Goal: Communication & Community: Answer question/provide support

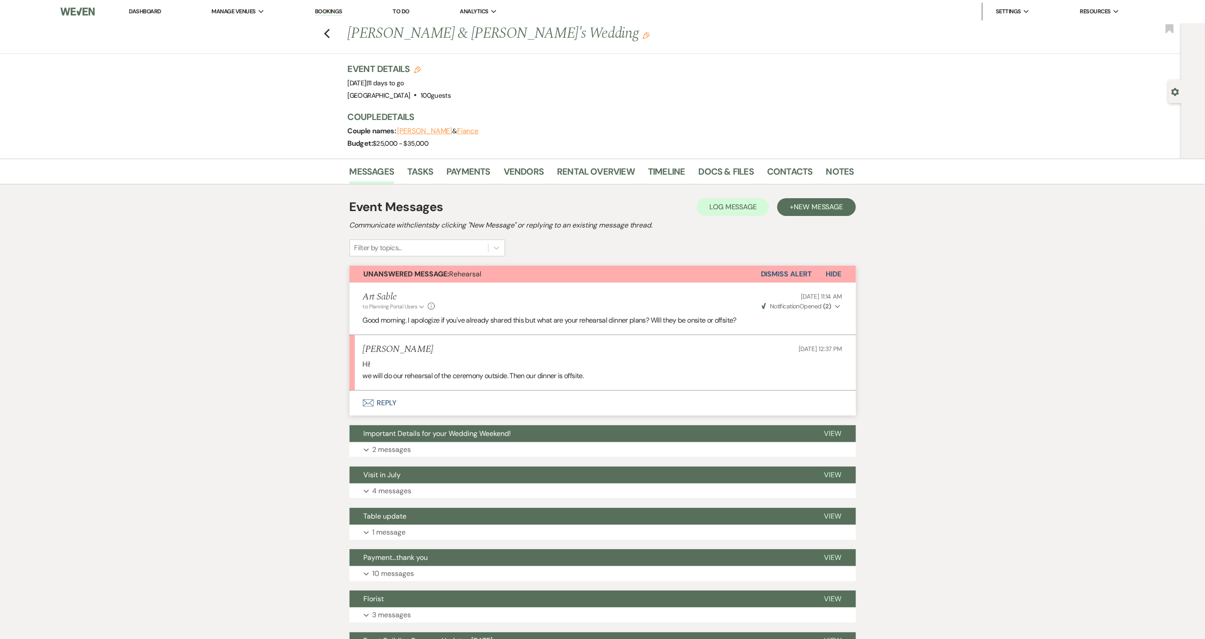
click at [383, 404] on button "Envelope Reply" at bounding box center [603, 402] width 506 height 25
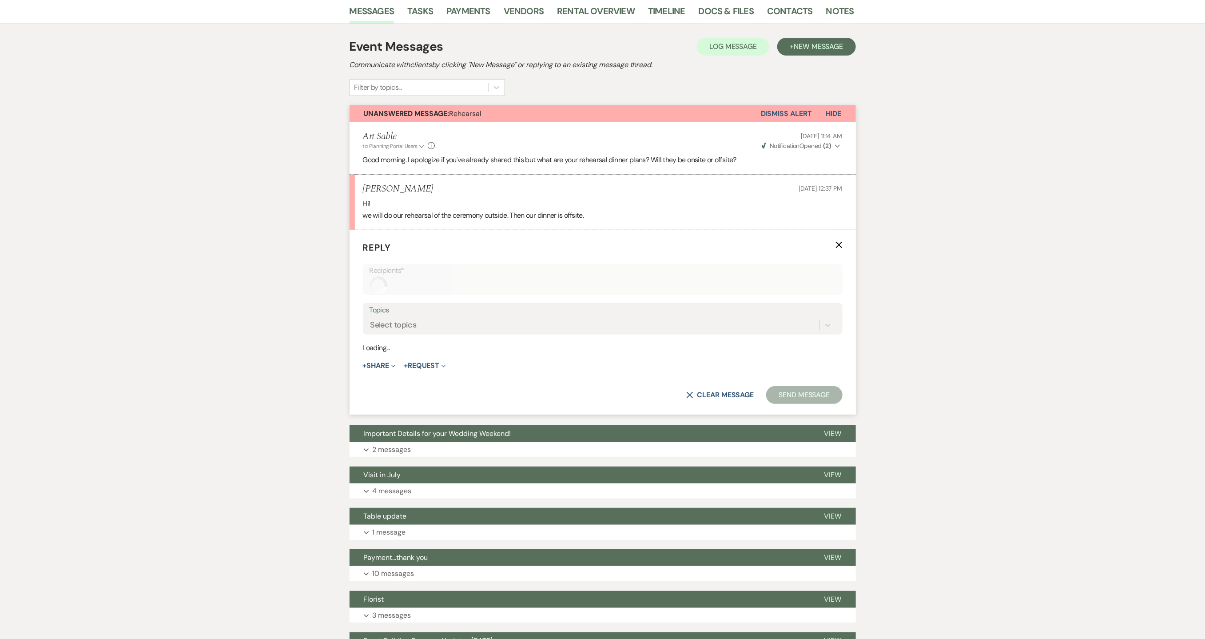
scroll to position [165, 0]
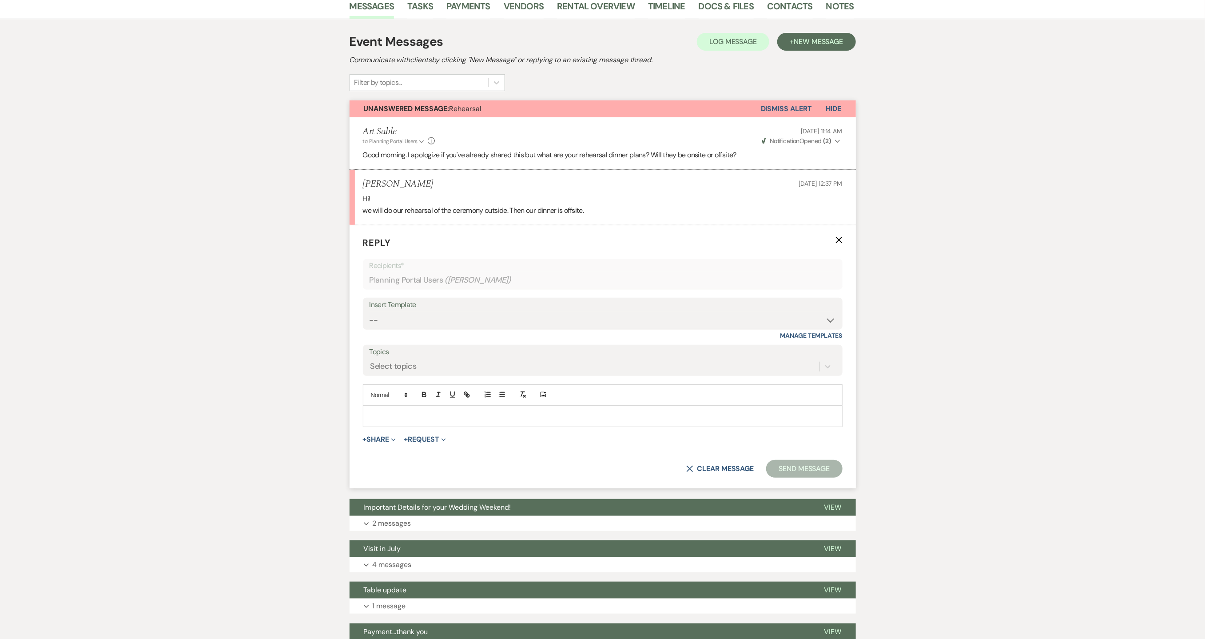
click at [435, 416] on p at bounding box center [602, 416] width 465 height 10
click at [818, 475] on button "Send Message" at bounding box center [804, 469] width 76 height 18
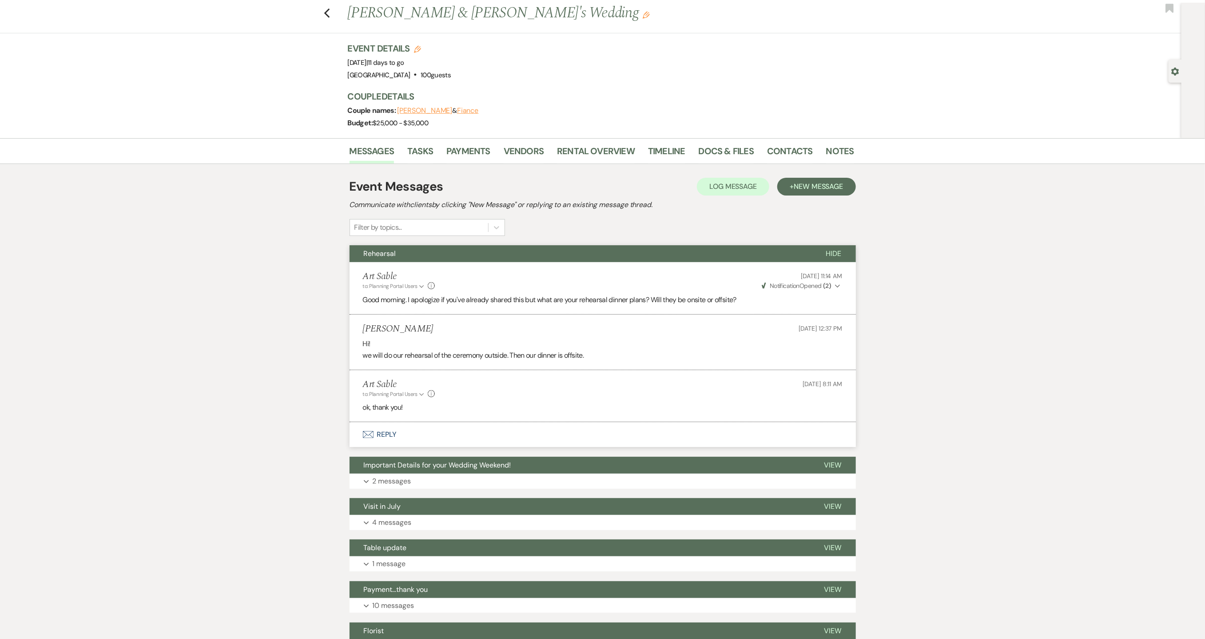
scroll to position [0, 0]
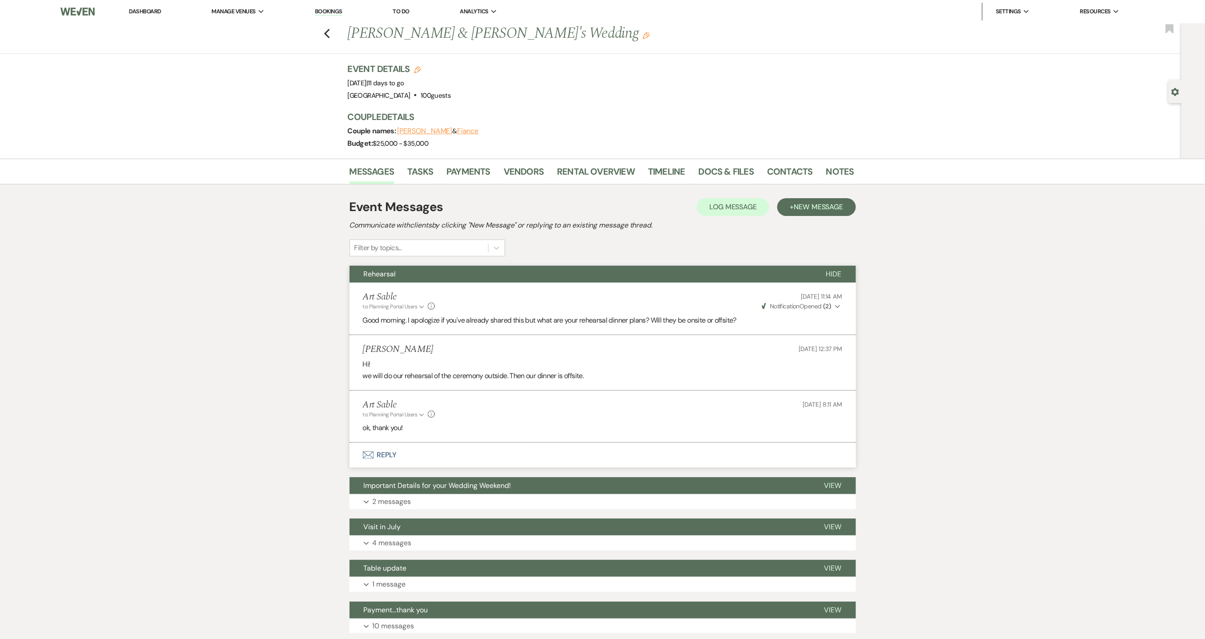
click at [149, 12] on link "Dashboard" at bounding box center [145, 12] width 32 height 8
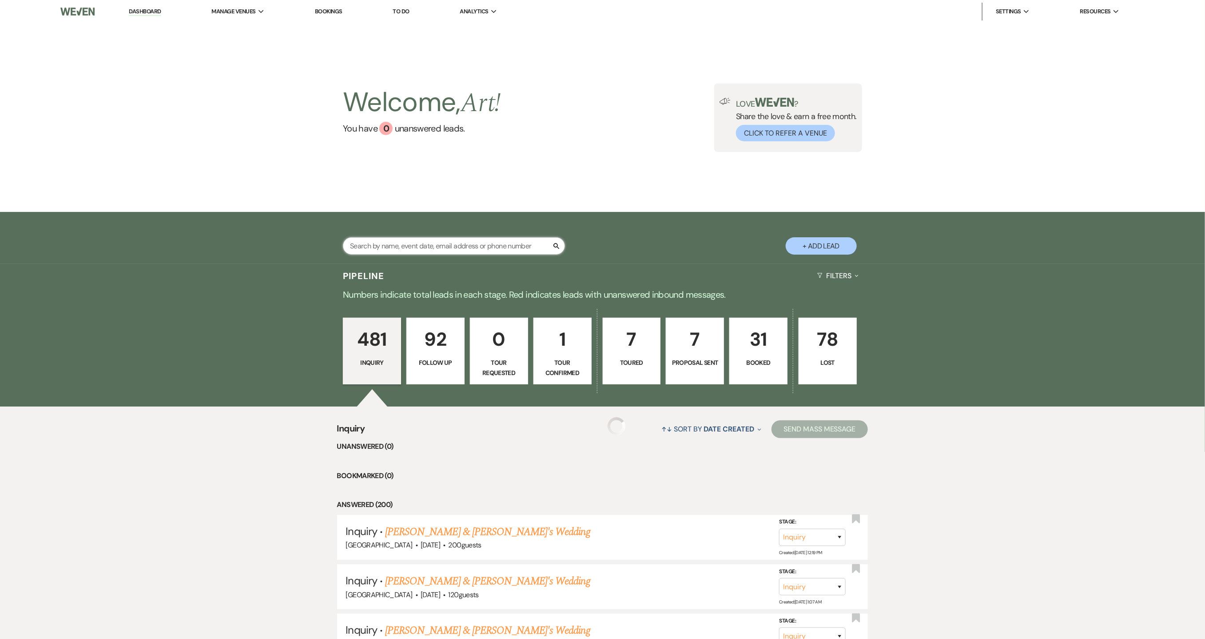
click at [445, 245] on input "text" at bounding box center [454, 245] width 222 height 17
type input "[PERSON_NAME]"
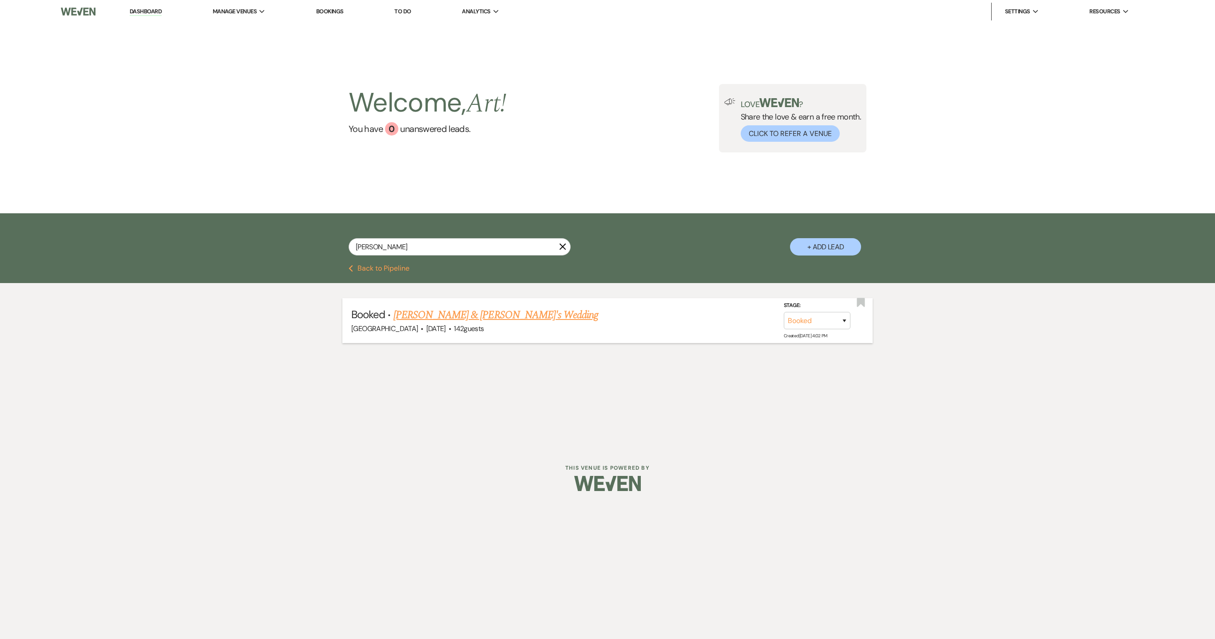
click at [448, 317] on link "[PERSON_NAME] & [PERSON_NAME]'s Wedding" at bounding box center [495, 315] width 205 height 16
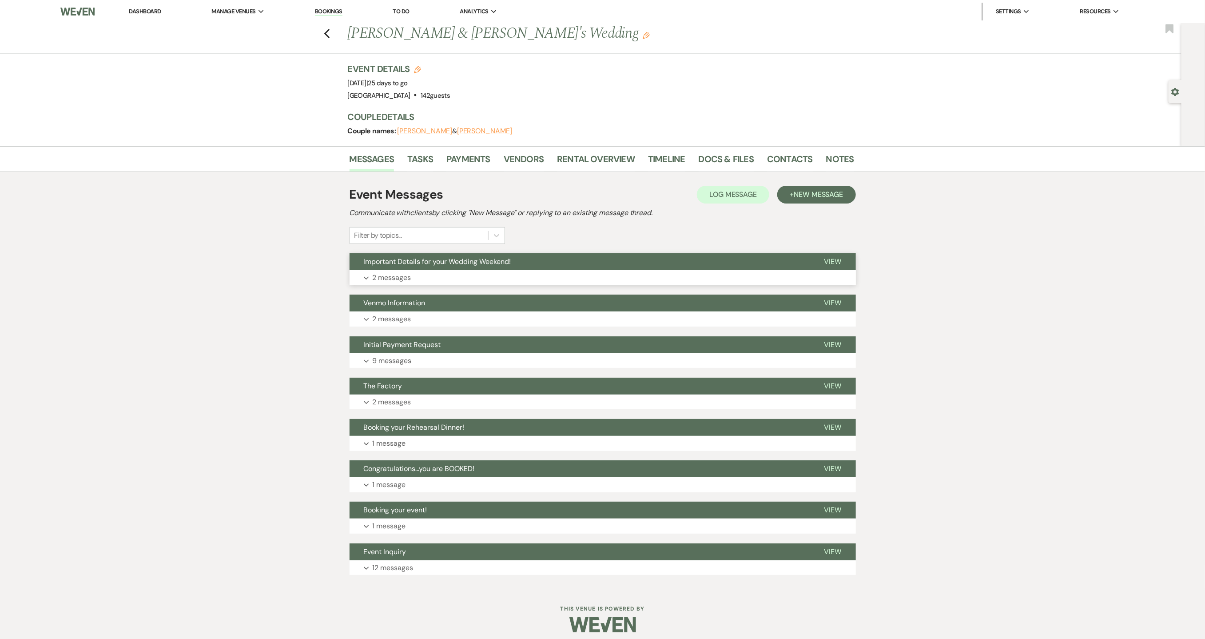
click at [436, 282] on button "Expand 2 messages" at bounding box center [603, 277] width 506 height 15
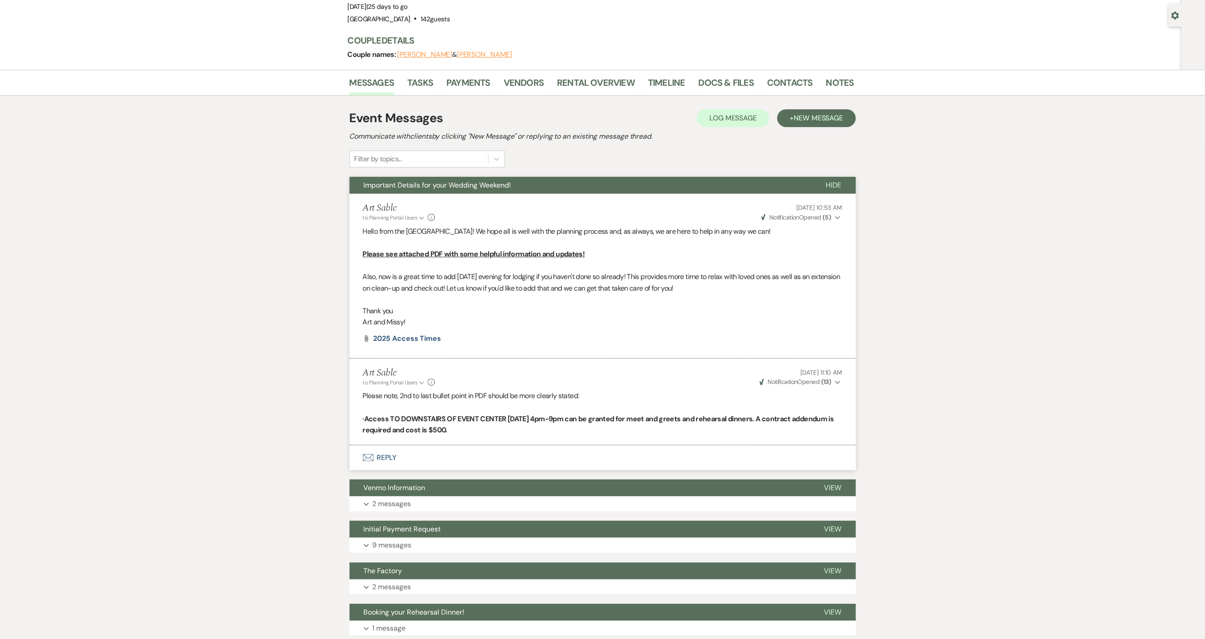
scroll to position [178, 0]
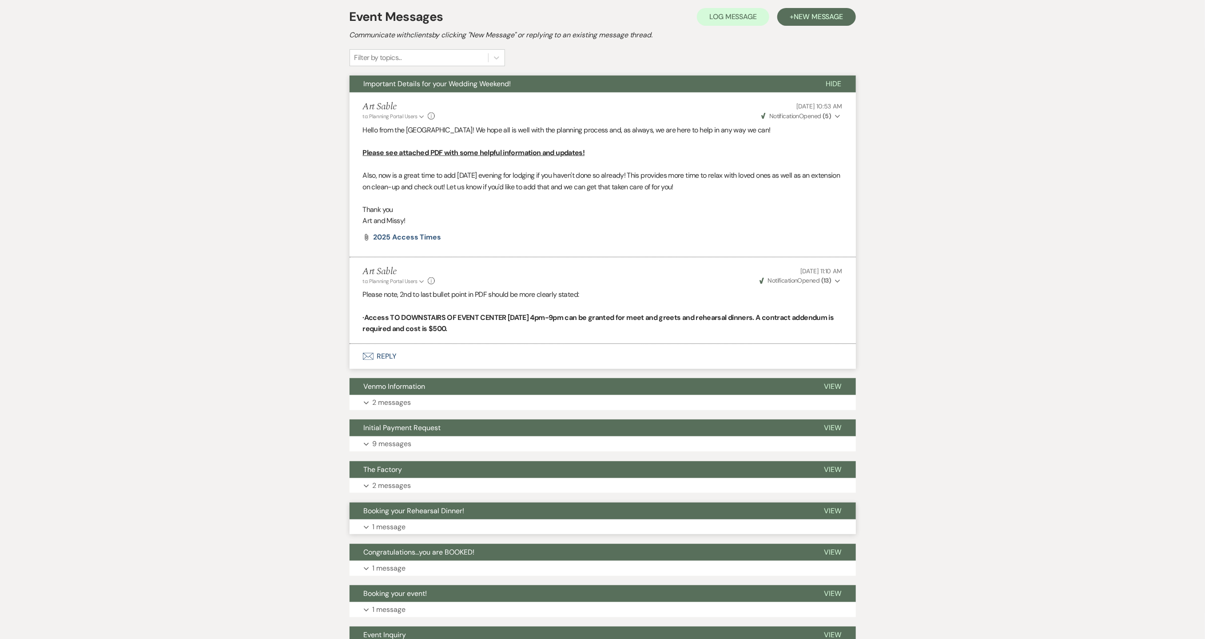
click at [396, 526] on p "1 message" at bounding box center [389, 527] width 33 height 12
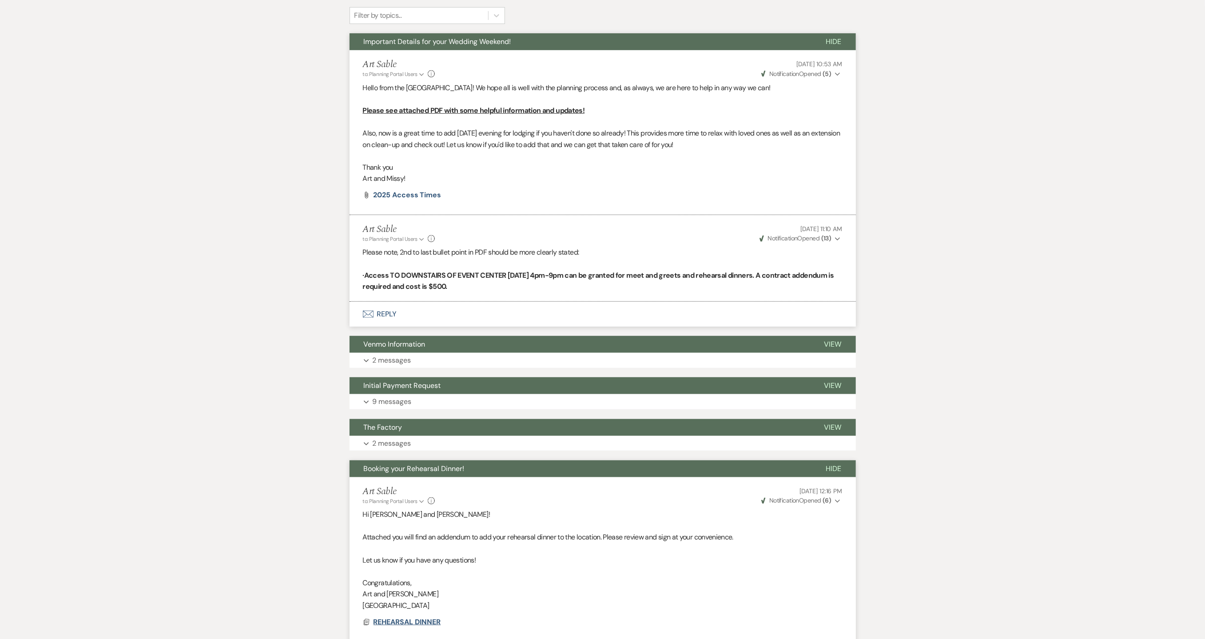
scroll to position [0, 0]
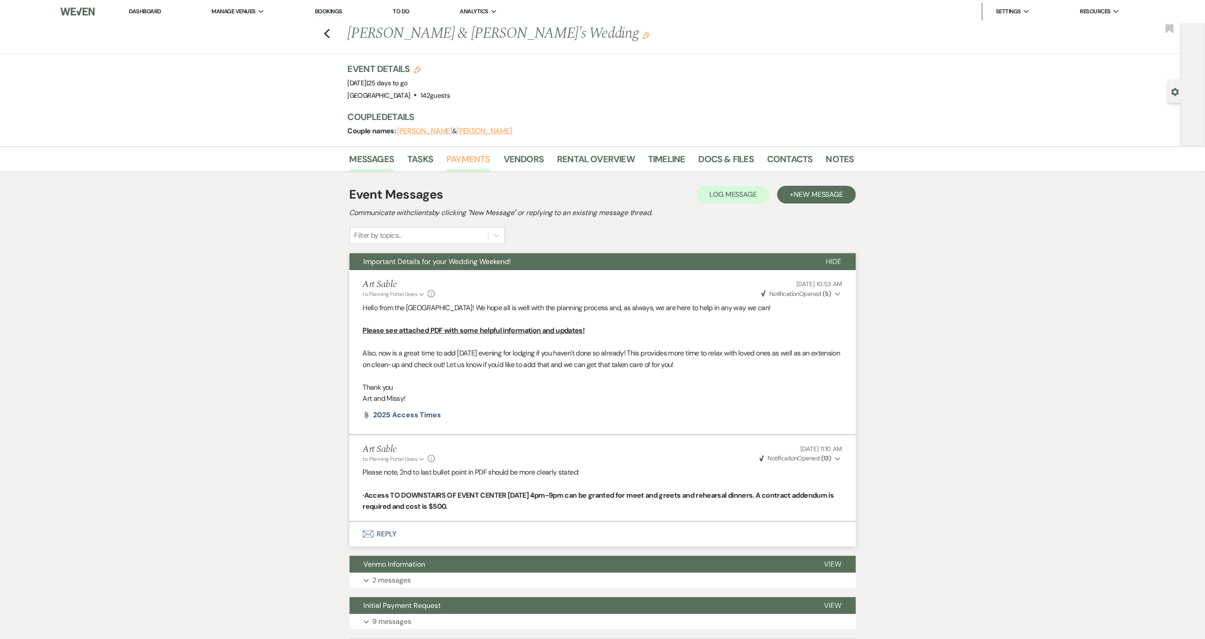
click at [466, 163] on link "Payments" at bounding box center [468, 162] width 44 height 20
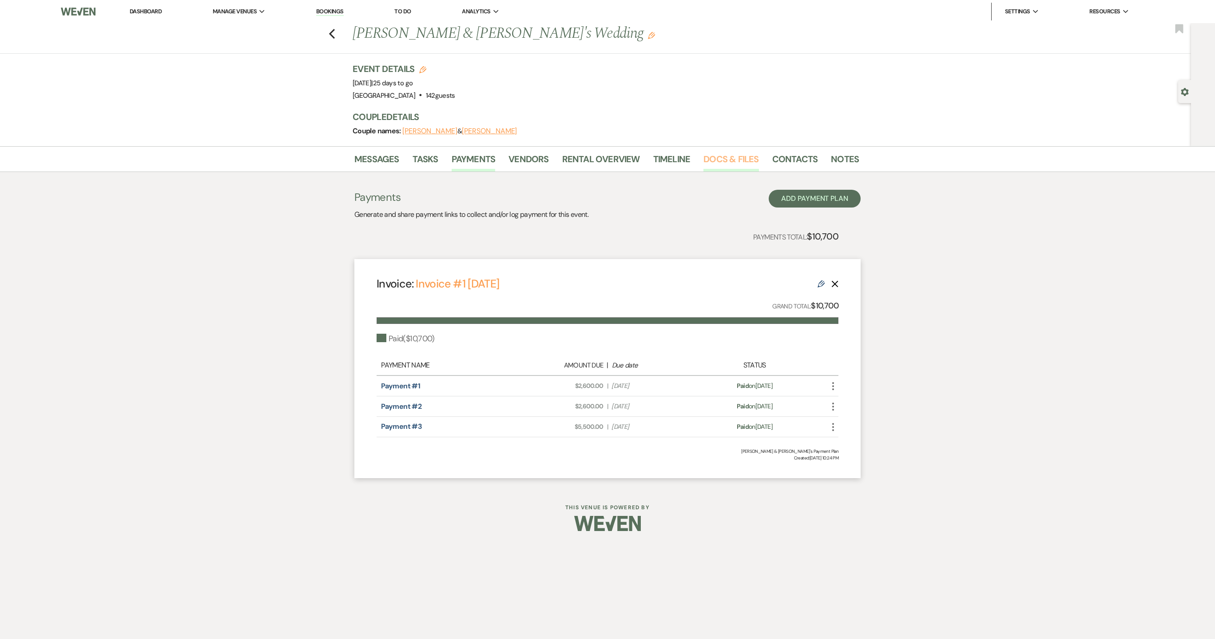
click at [717, 159] on link "Docs & Files" at bounding box center [730, 162] width 55 height 20
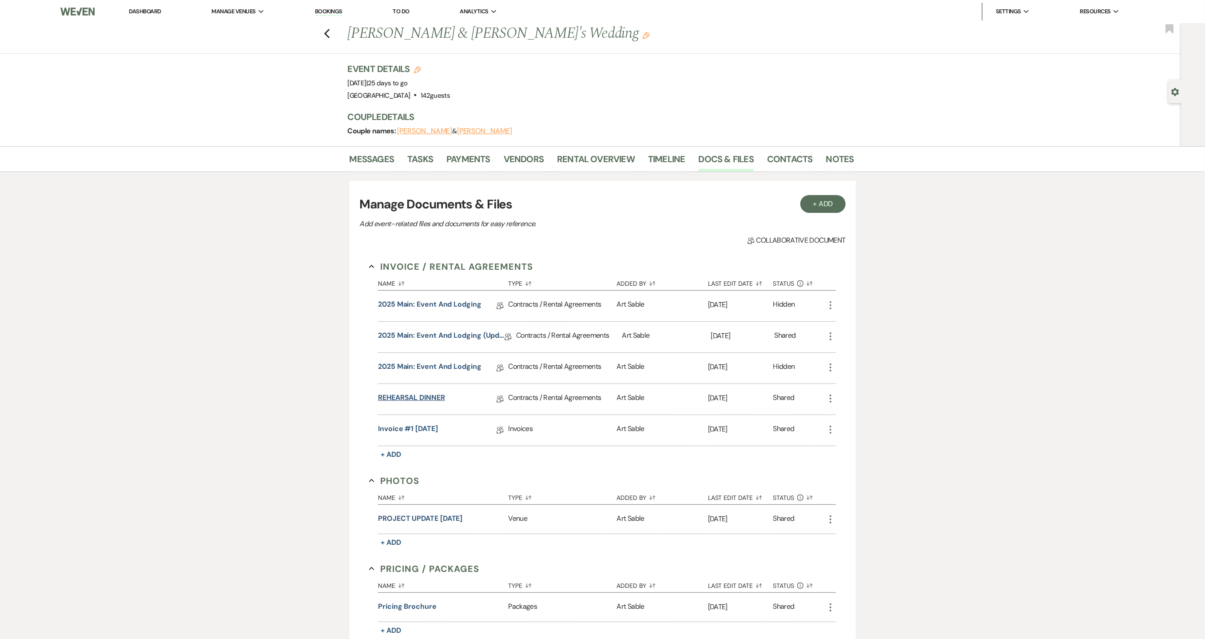
click at [408, 395] on link "REHEARSAL DINNER" at bounding box center [411, 399] width 67 height 14
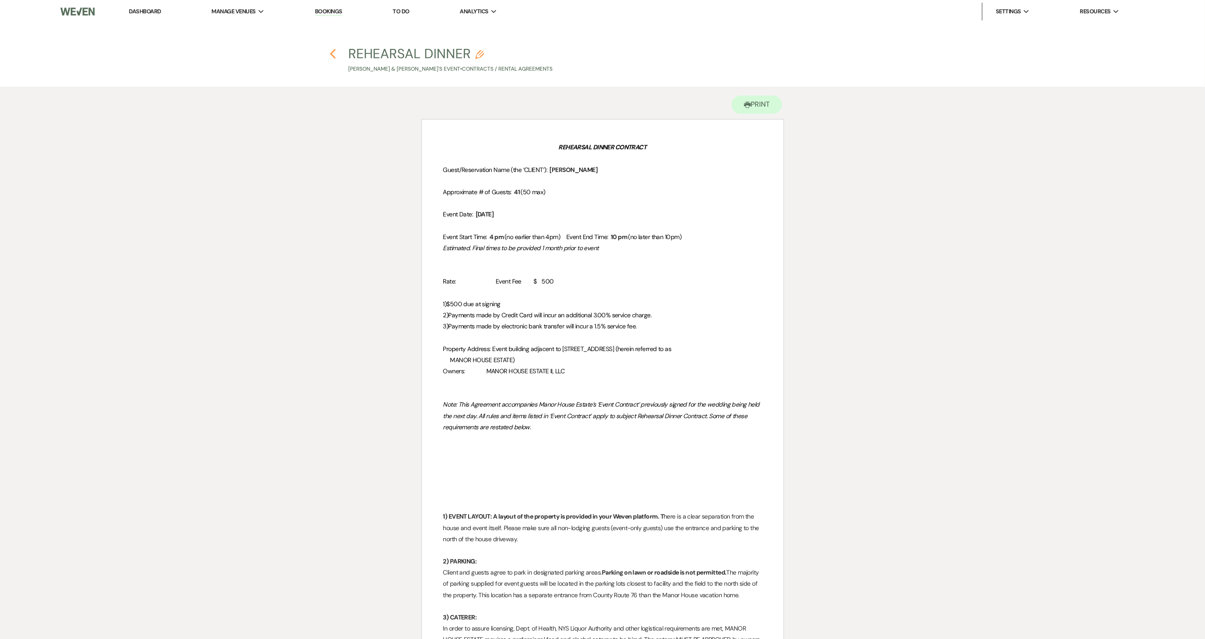
click at [336, 54] on icon "Previous" at bounding box center [333, 53] width 7 height 11
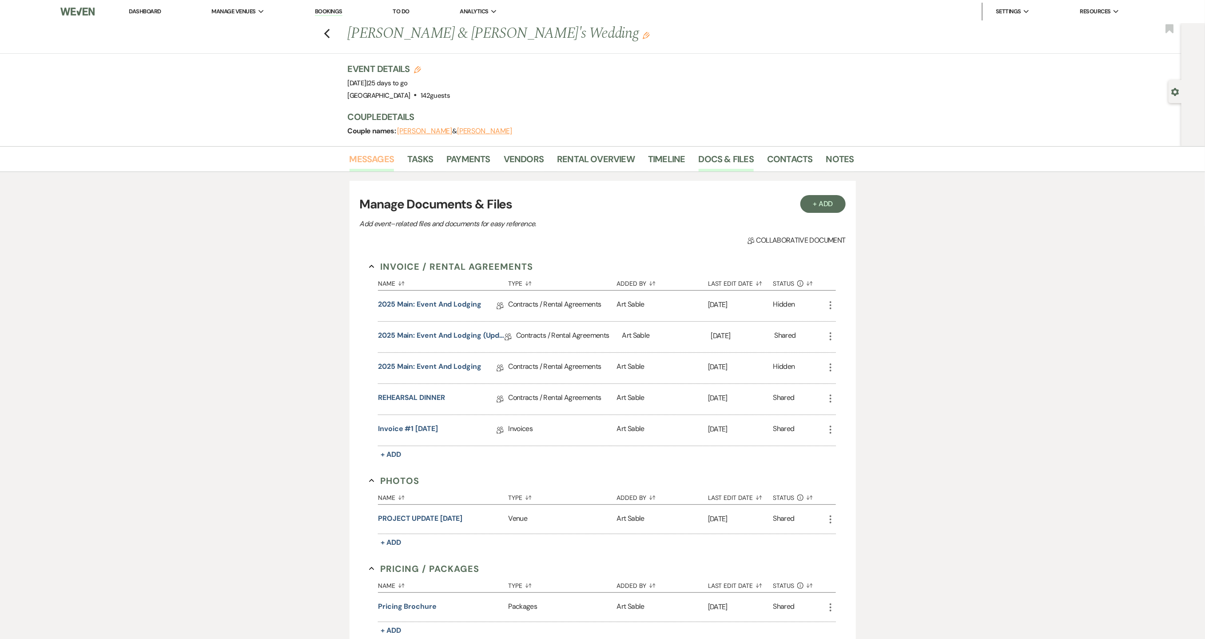
click at [365, 159] on link "Messages" at bounding box center [372, 162] width 45 height 20
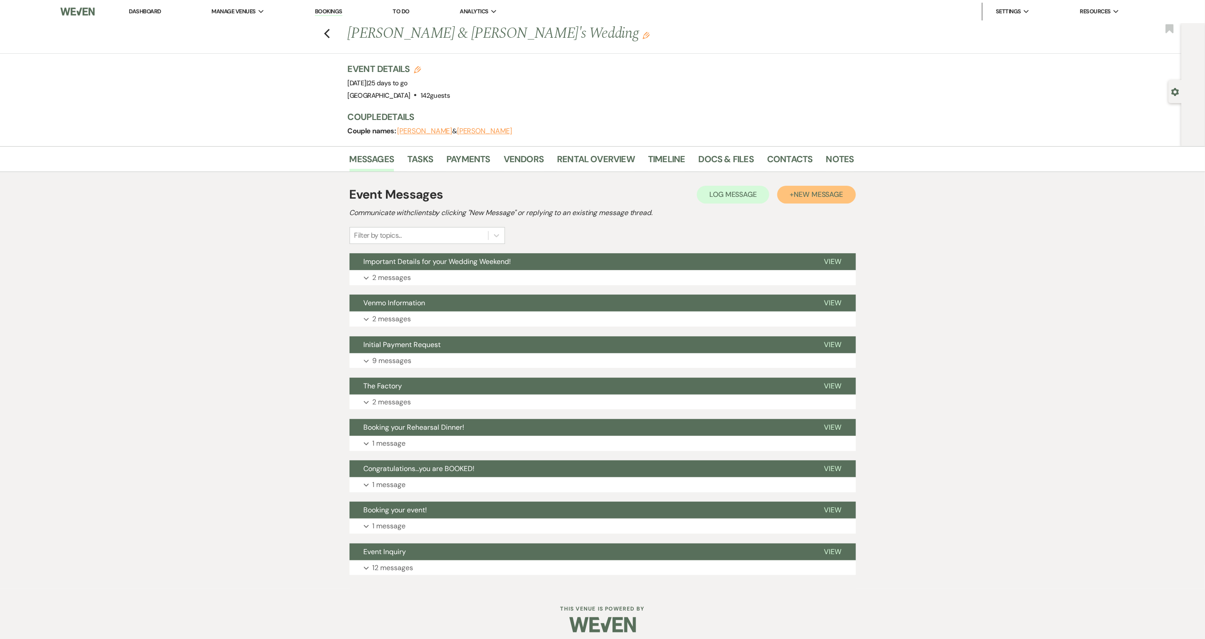
click at [805, 196] on span "New Message" at bounding box center [818, 194] width 49 height 9
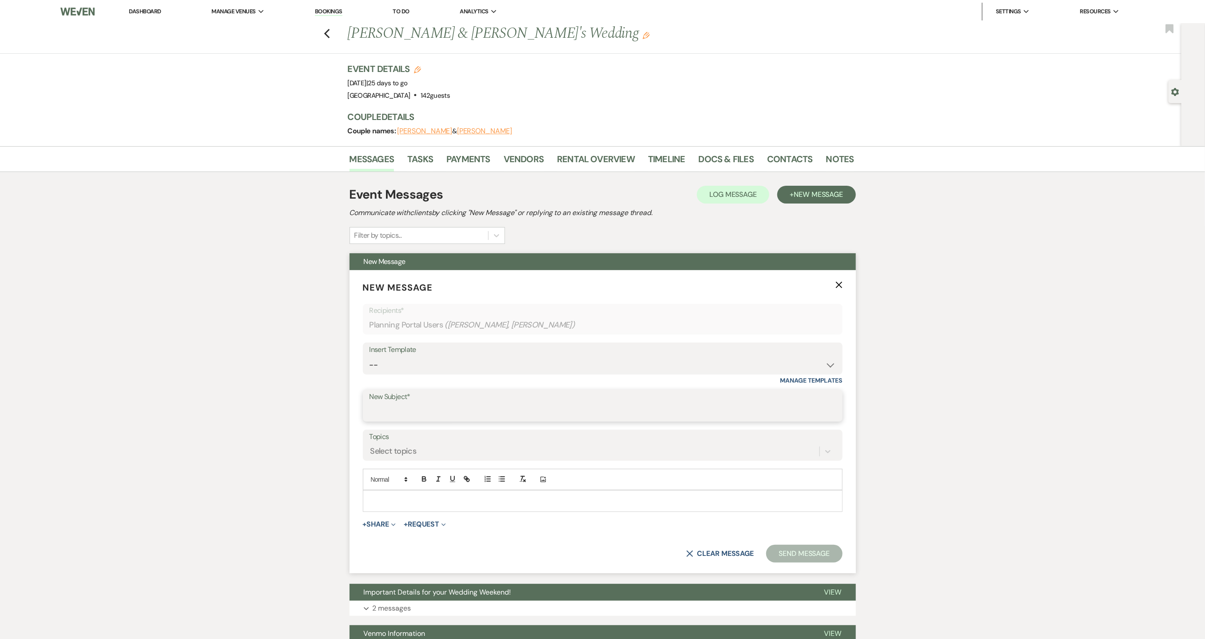
click at [432, 412] on input "New Subject*" at bounding box center [602, 411] width 466 height 17
type input "Rehearsal Dinner Contract"
click at [423, 500] on p at bounding box center [602, 501] width 465 height 10
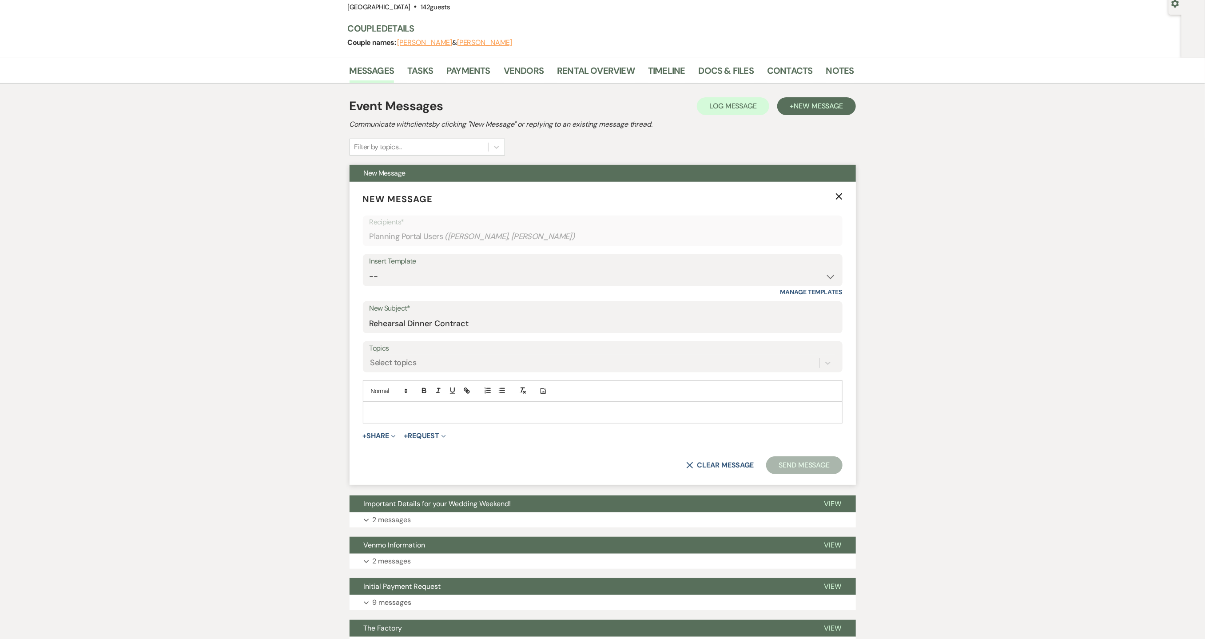
click at [379, 414] on p at bounding box center [602, 412] width 465 height 10
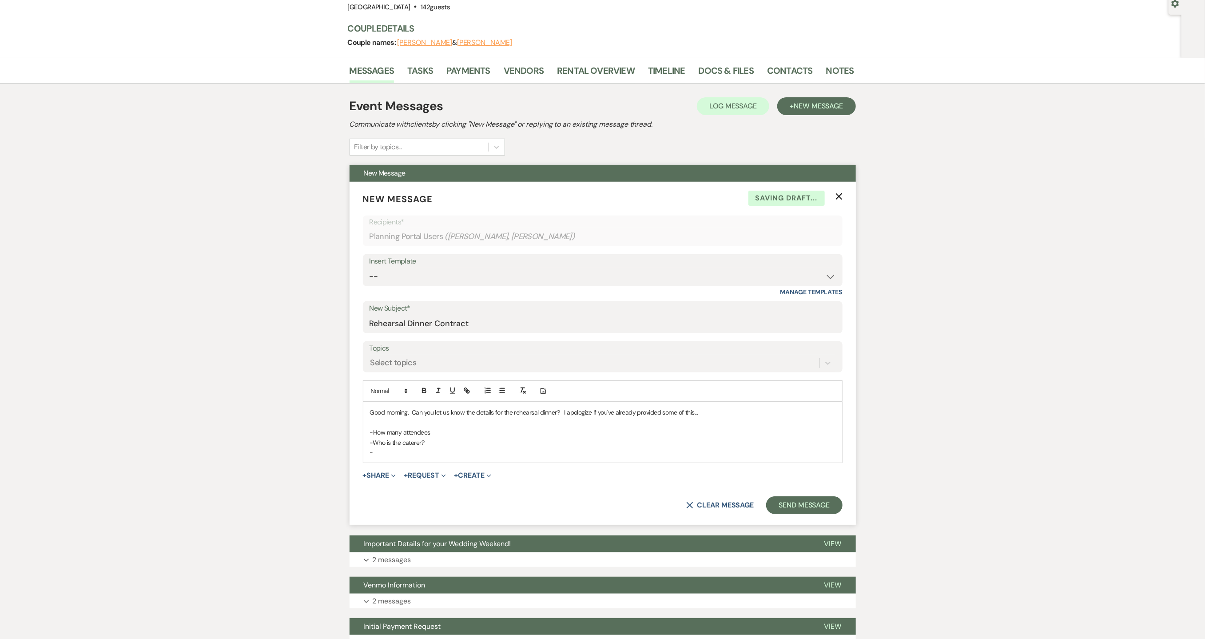
click at [433, 436] on p "-How many attendees" at bounding box center [602, 432] width 465 height 10
click at [425, 448] on p "-" at bounding box center [602, 452] width 465 height 10
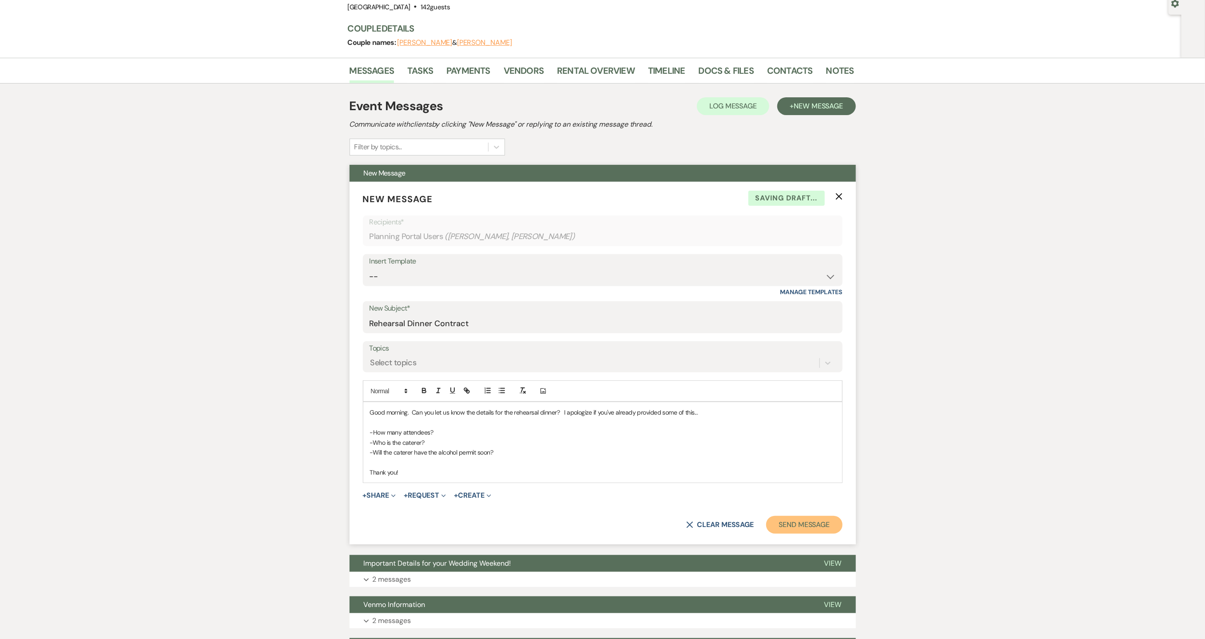
click at [798, 526] on button "Send Message" at bounding box center [804, 525] width 76 height 18
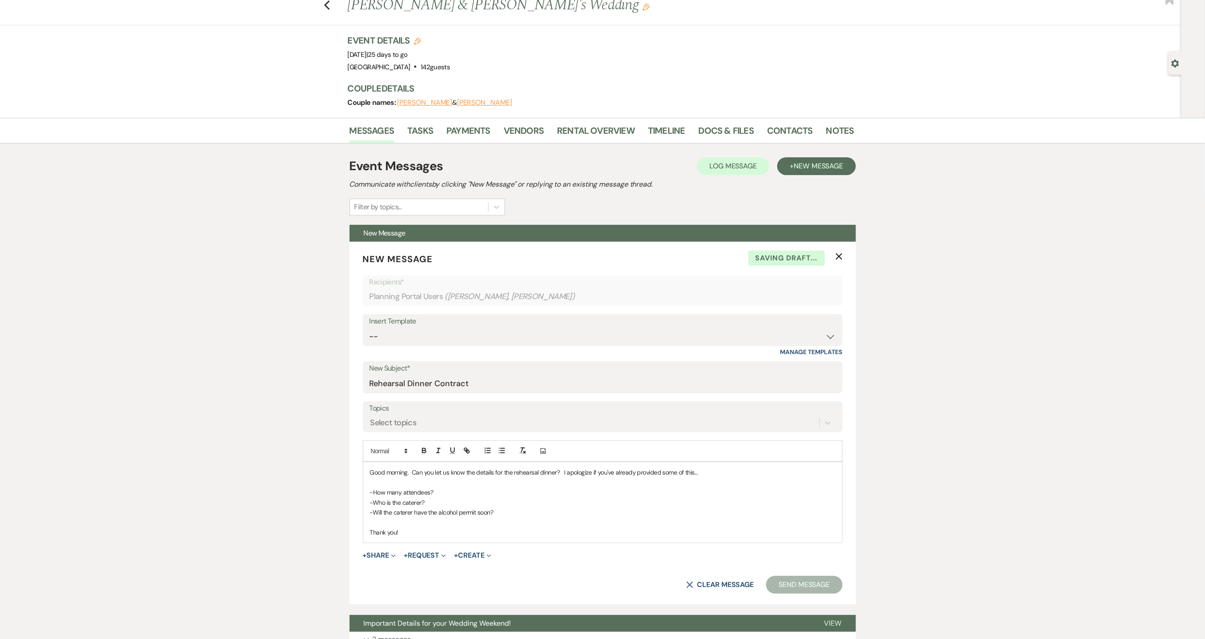
scroll to position [0, 0]
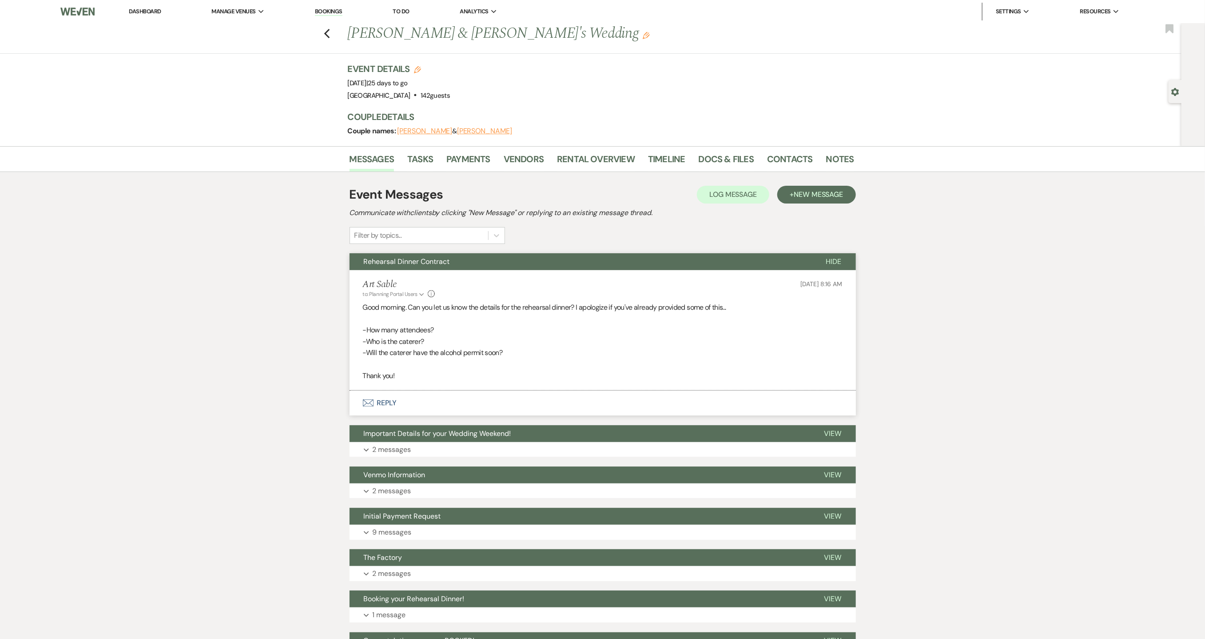
click at [156, 13] on link "Dashboard" at bounding box center [145, 12] width 32 height 8
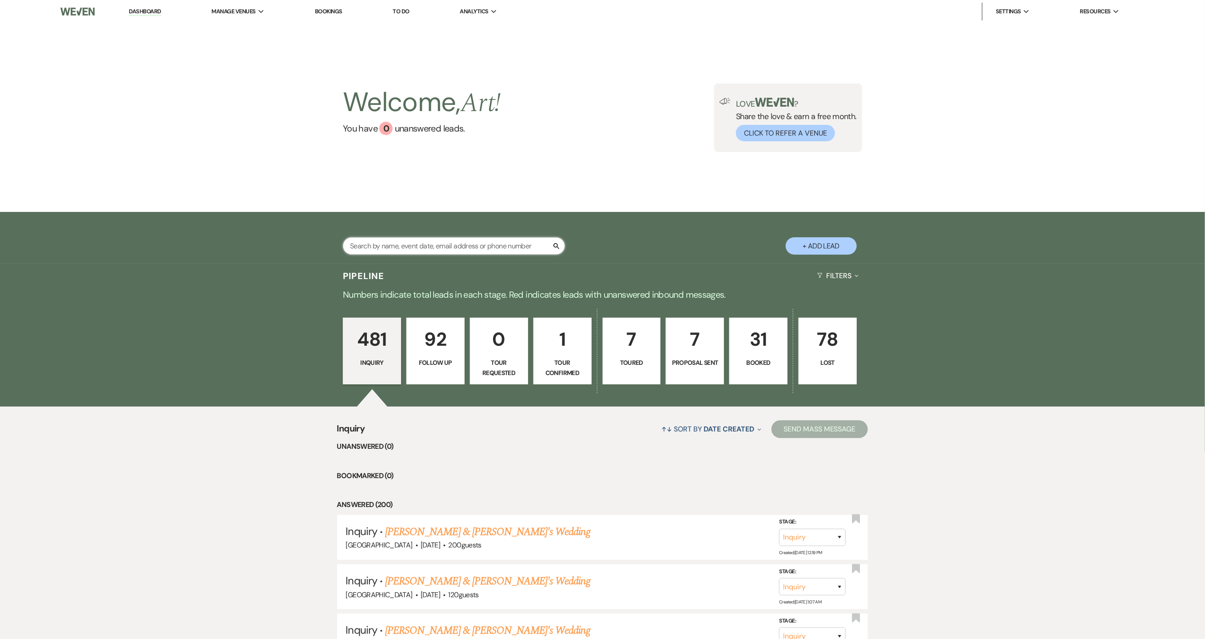
click at [419, 240] on input "text" at bounding box center [454, 245] width 222 height 17
type input "[PERSON_NAME]"
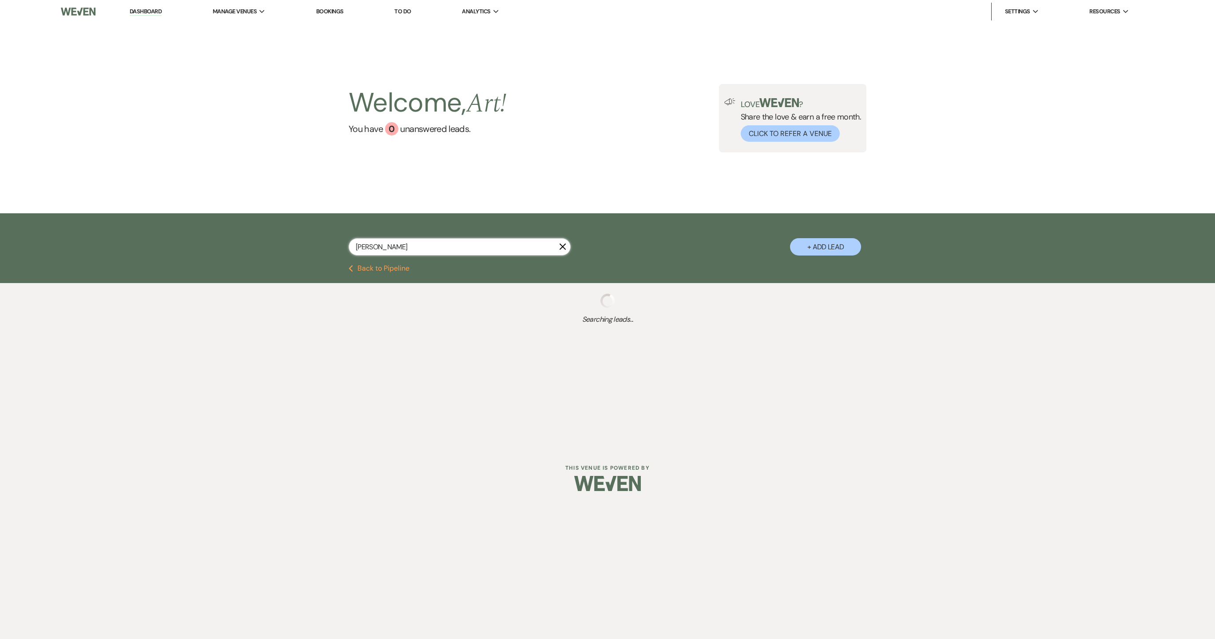
select select "9"
select select "8"
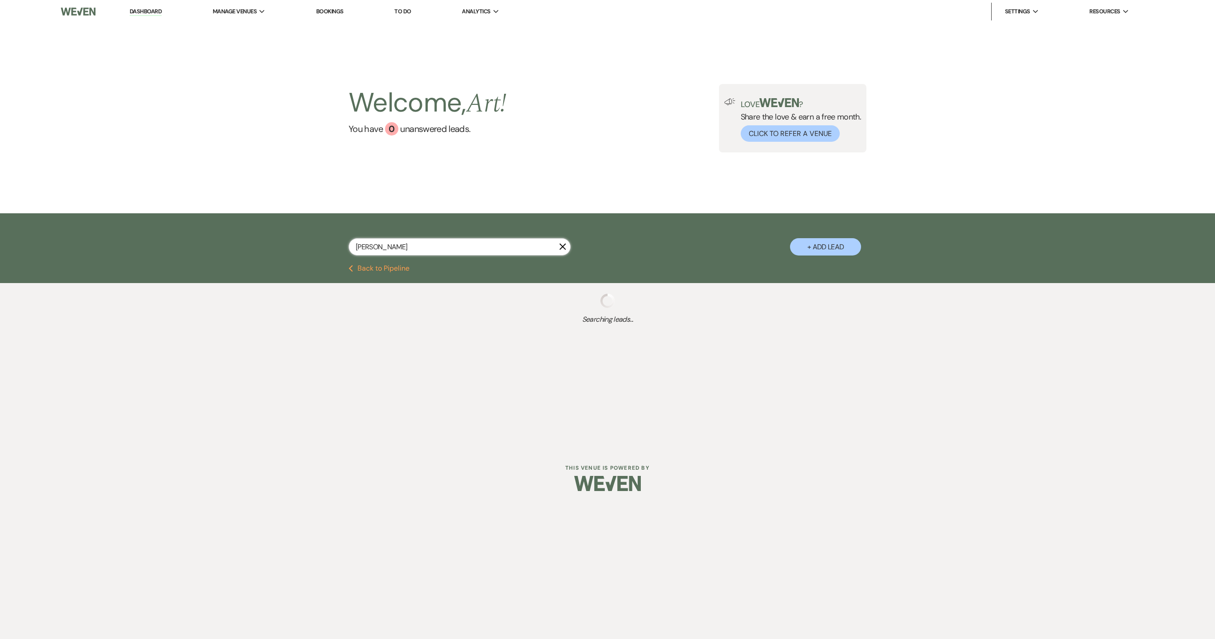
select select "8"
select select "5"
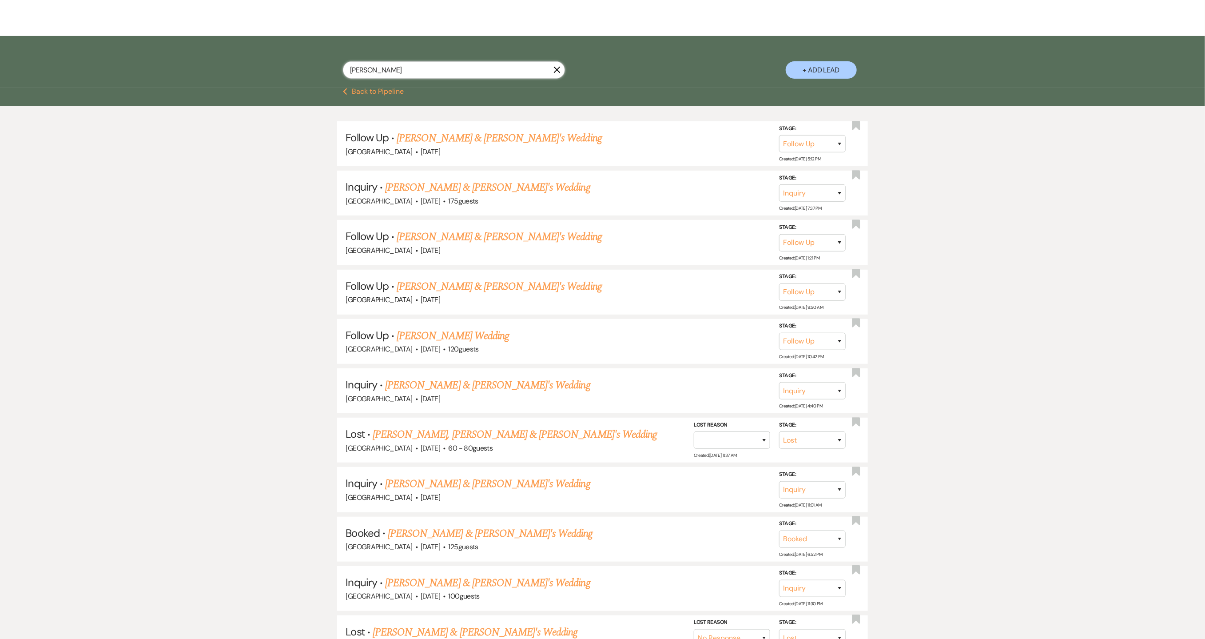
scroll to position [178, 0]
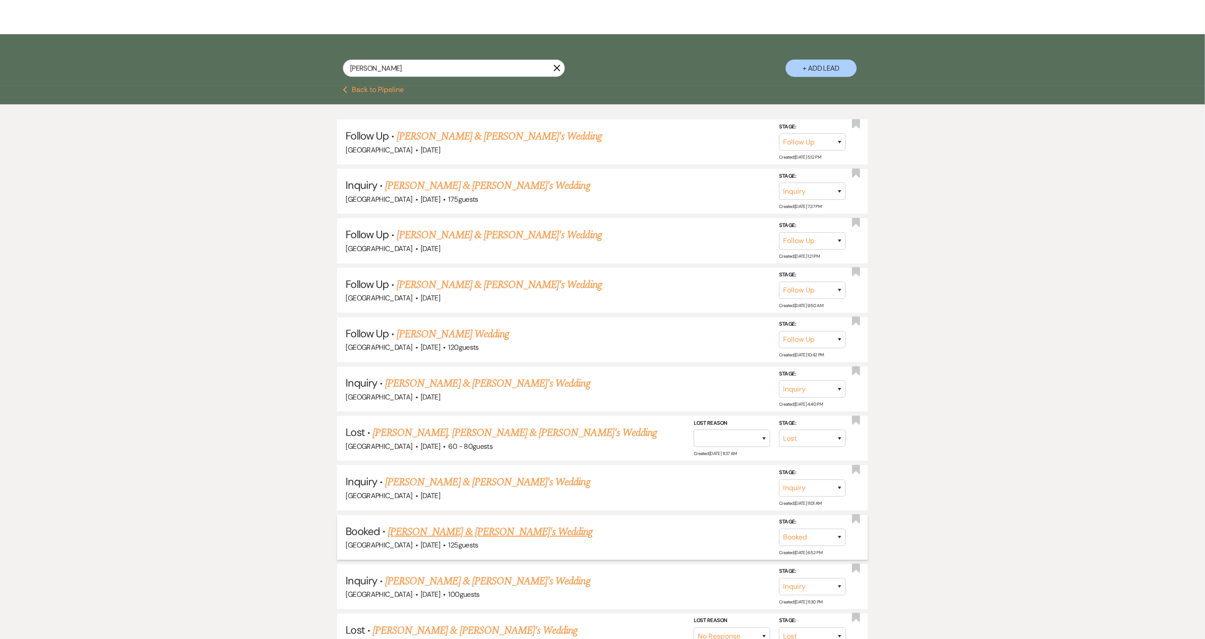
click at [425, 524] on link "[PERSON_NAME] & [PERSON_NAME]'s Wedding" at bounding box center [490, 532] width 205 height 16
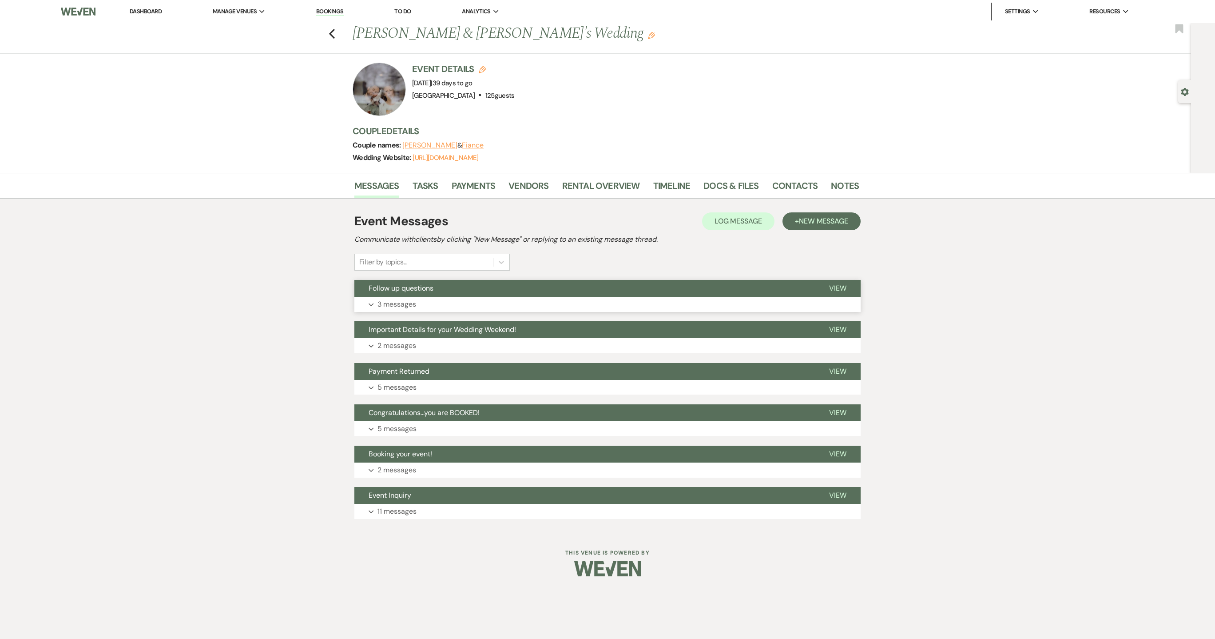
click at [392, 305] on p "3 messages" at bounding box center [396, 304] width 39 height 12
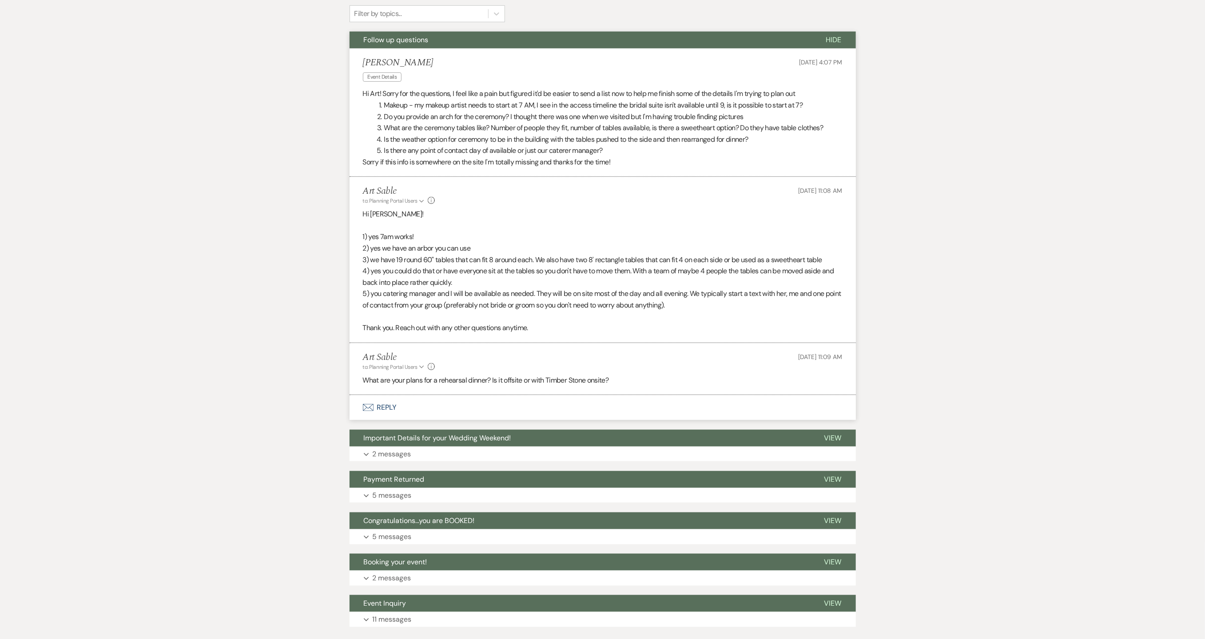
scroll to position [266, 0]
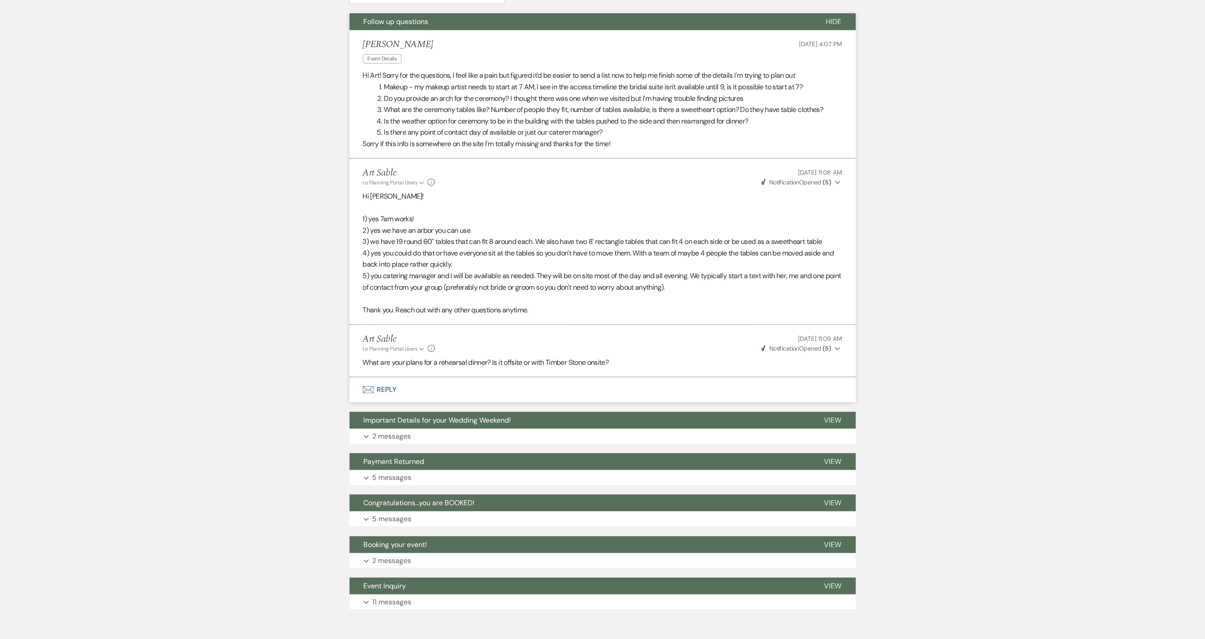
click at [831, 352] on button "Weven Check Notification Opened ( 5 ) Expand" at bounding box center [801, 348] width 83 height 9
click at [440, 438] on button "Expand 2 messages" at bounding box center [603, 436] width 506 height 15
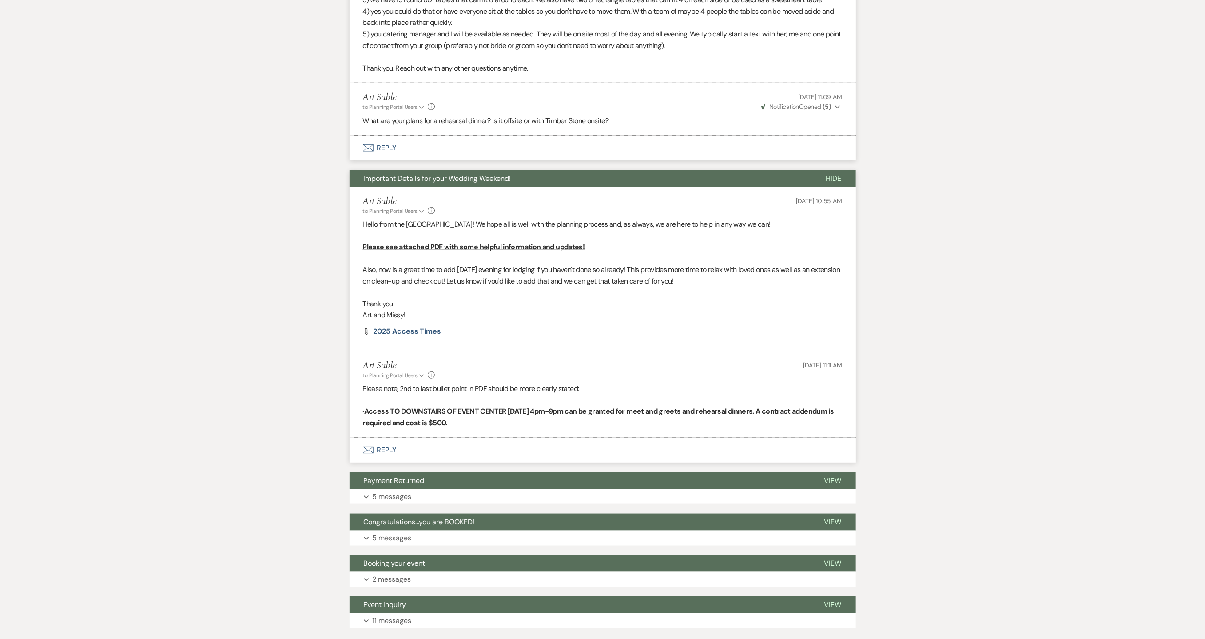
scroll to position [570, 0]
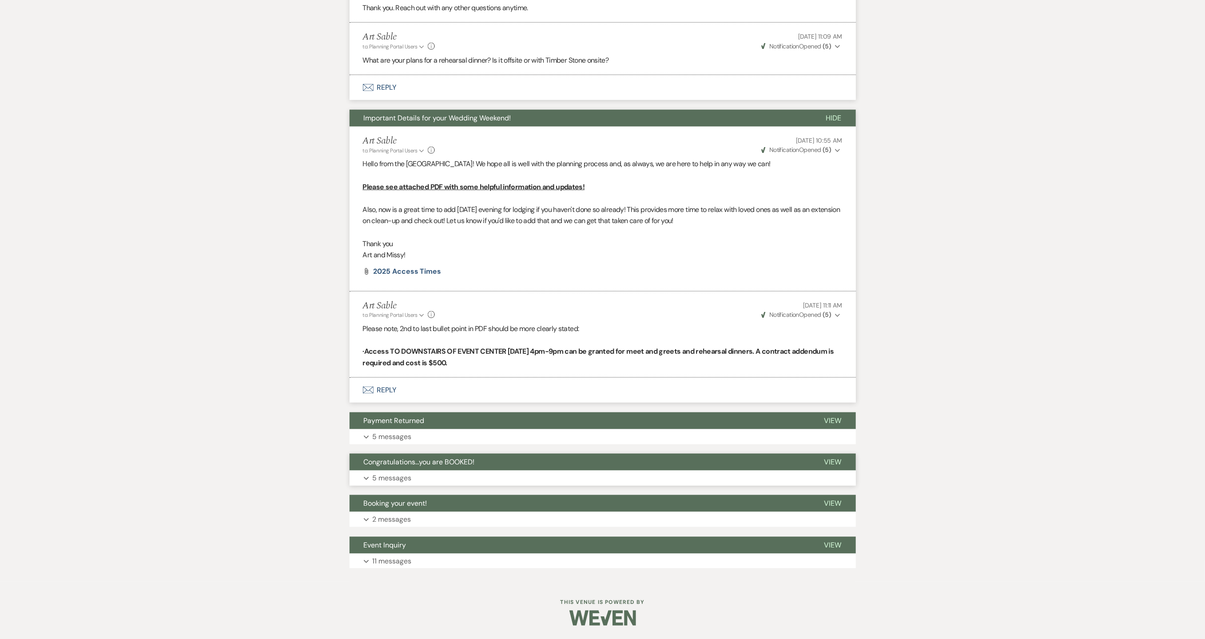
click at [426, 485] on button "Expand 5 messages" at bounding box center [603, 477] width 506 height 15
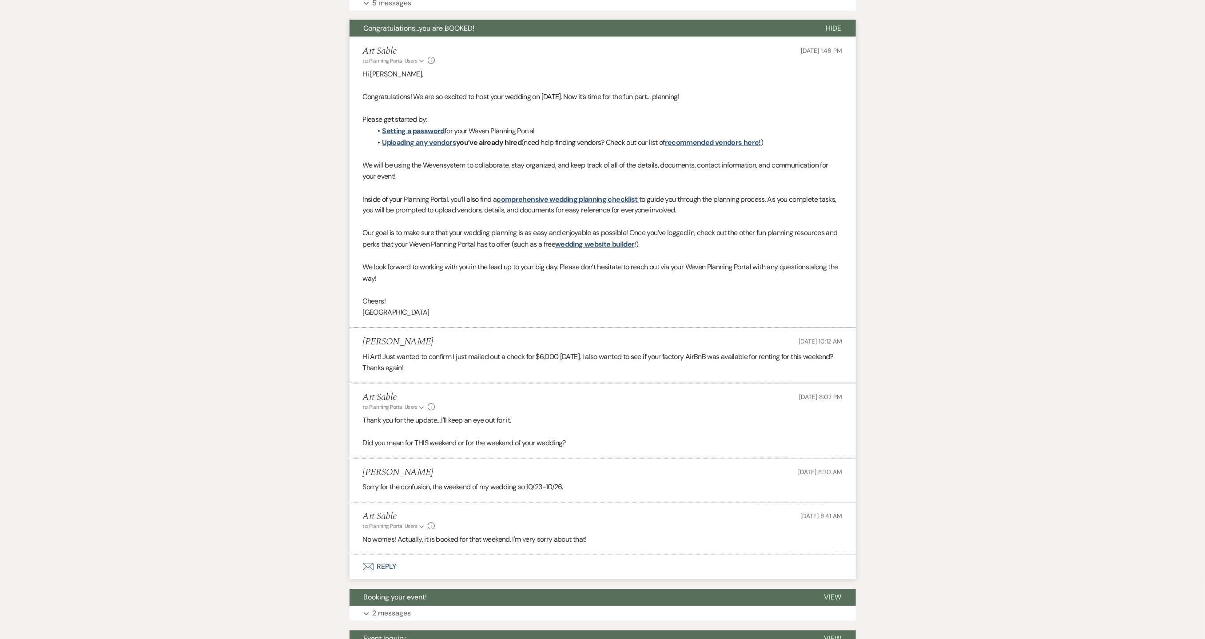
scroll to position [1099, 0]
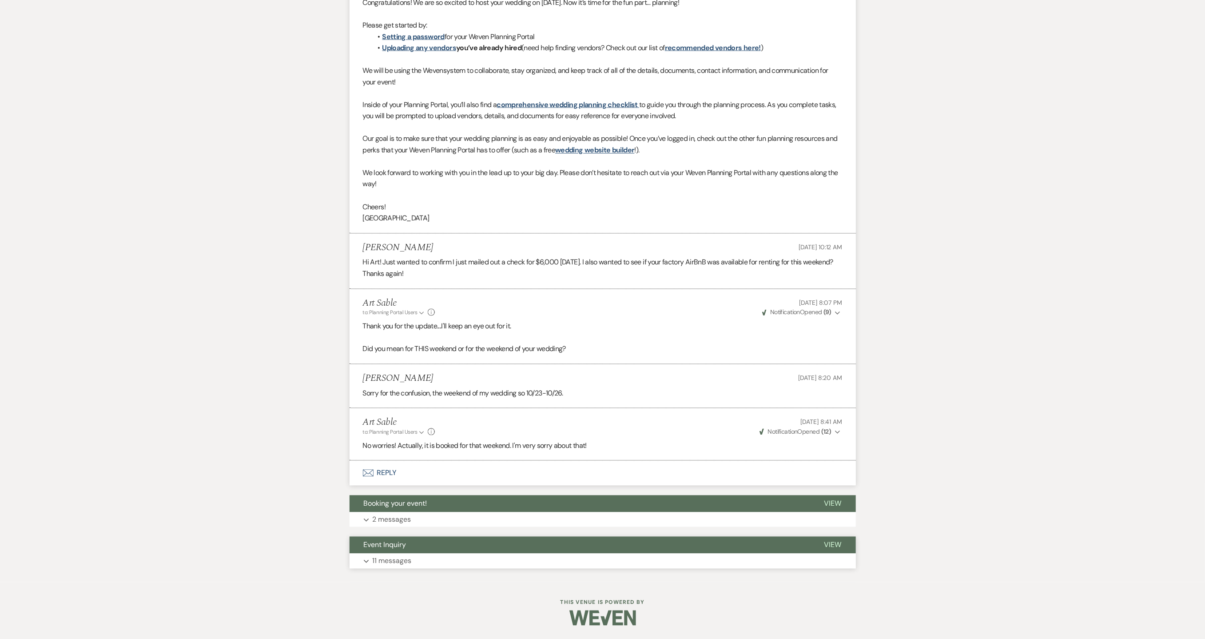
click at [407, 556] on button "Expand 11 messages" at bounding box center [603, 560] width 506 height 15
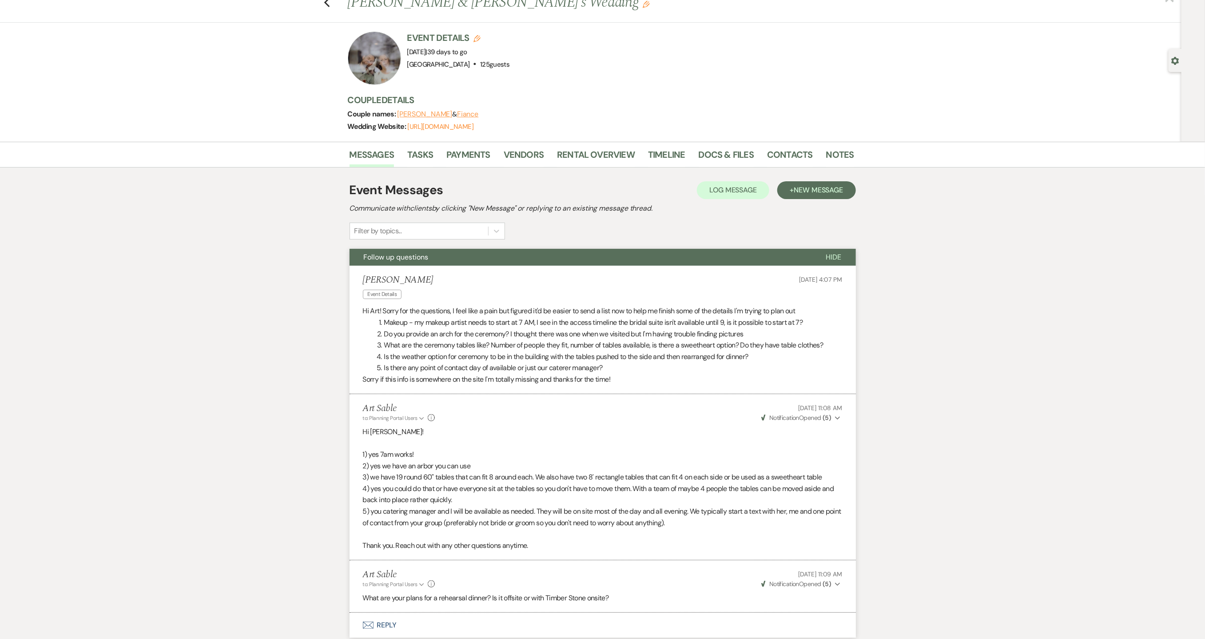
scroll to position [3, 0]
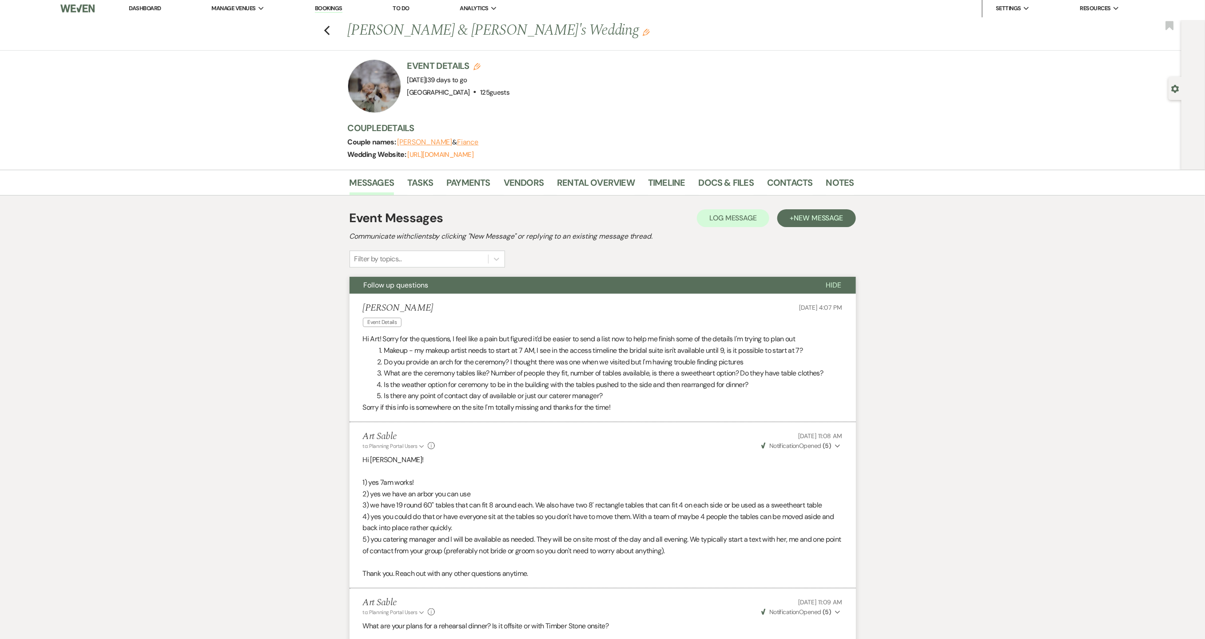
click at [156, 10] on link "Dashboard" at bounding box center [145, 8] width 32 height 8
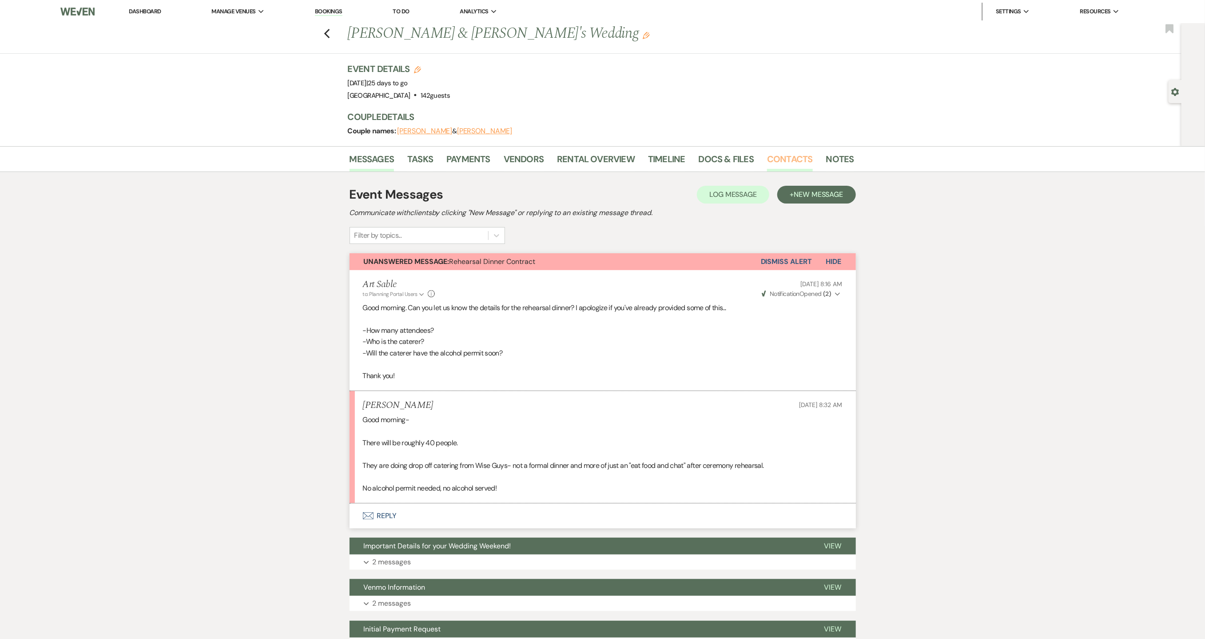
click at [781, 160] on link "Contacts" at bounding box center [790, 162] width 46 height 20
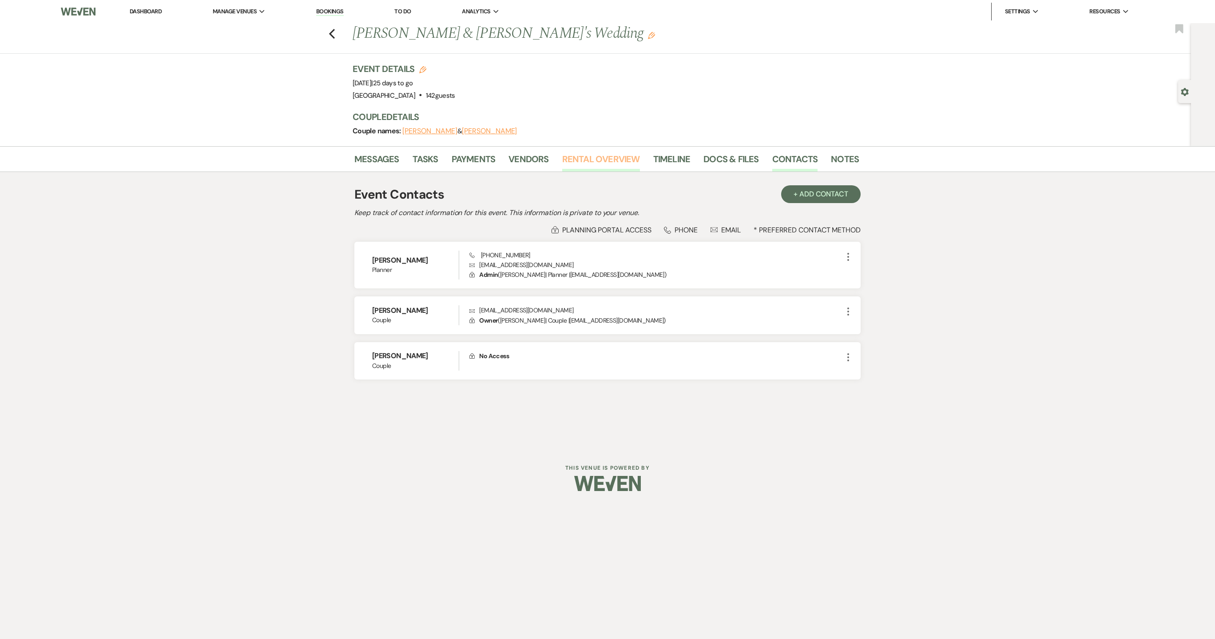
click at [607, 163] on link "Rental Overview" at bounding box center [601, 162] width 78 height 20
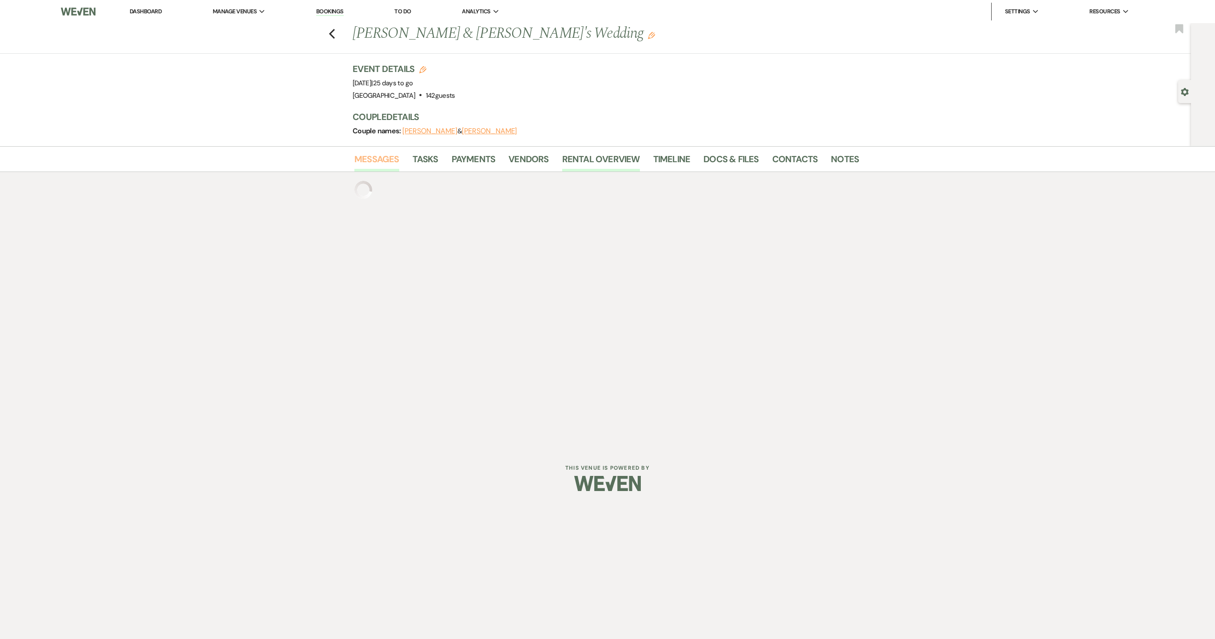
click at [382, 160] on link "Messages" at bounding box center [376, 162] width 45 height 20
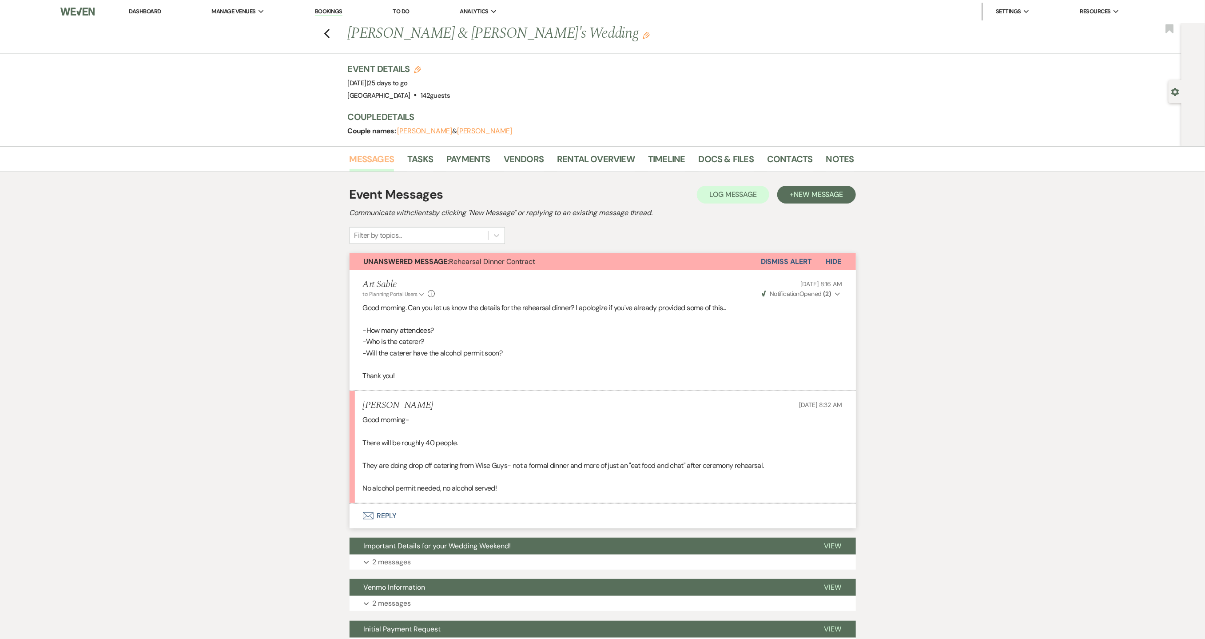
scroll to position [266, 0]
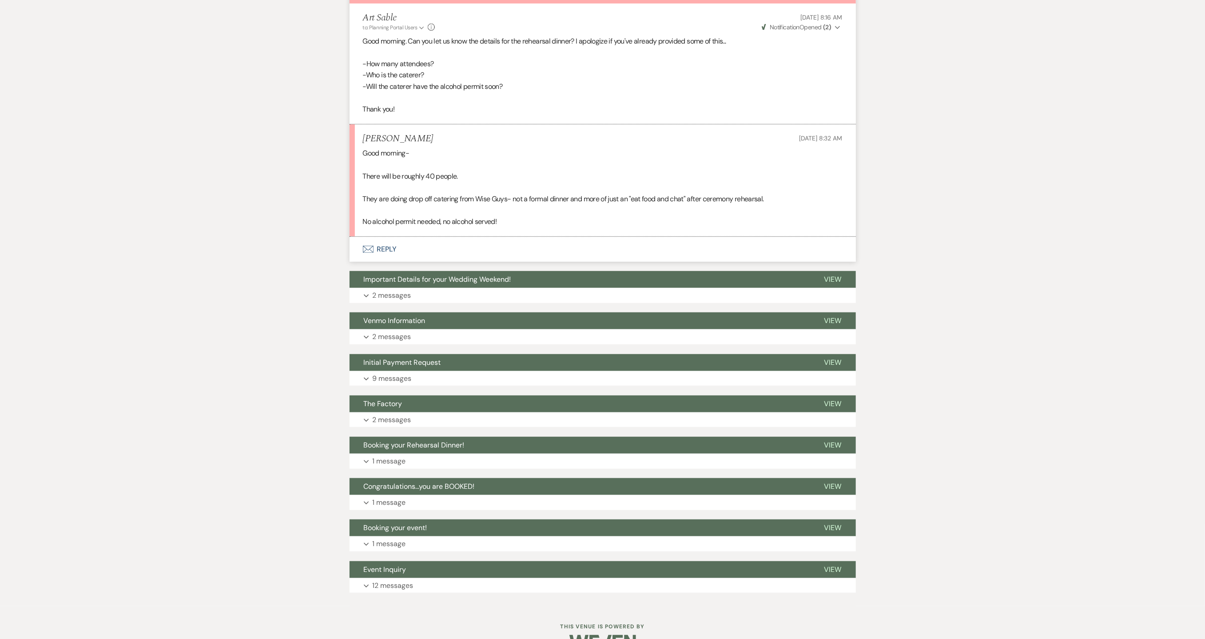
click at [392, 248] on button "Envelope Reply" at bounding box center [603, 249] width 506 height 25
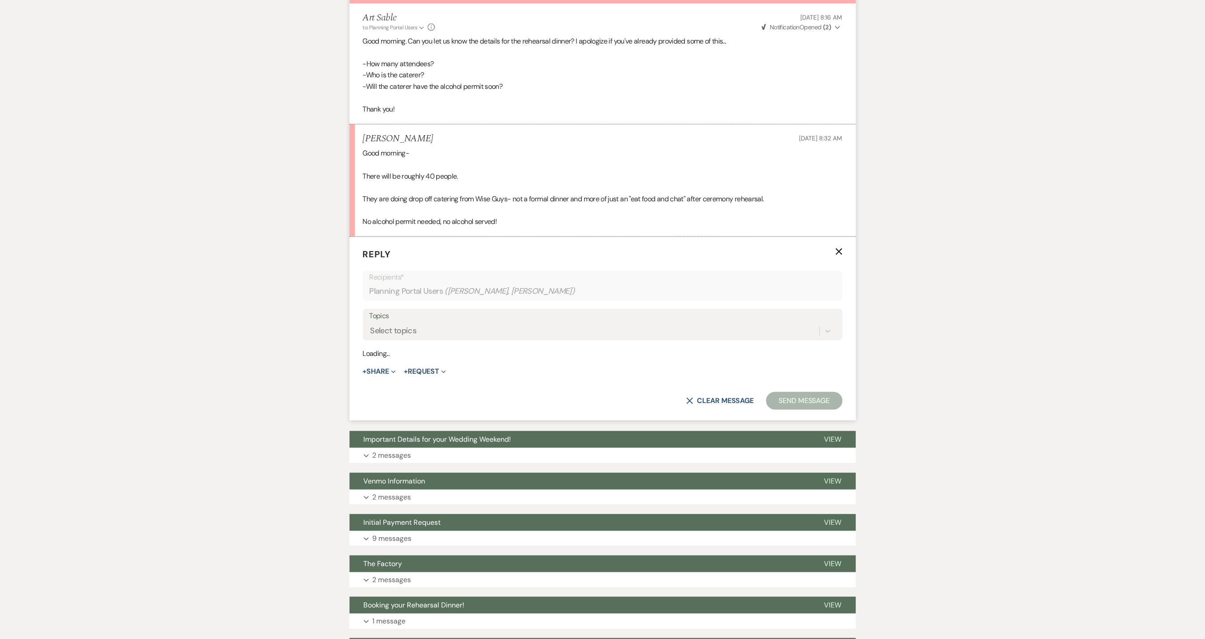
scroll to position [278, 0]
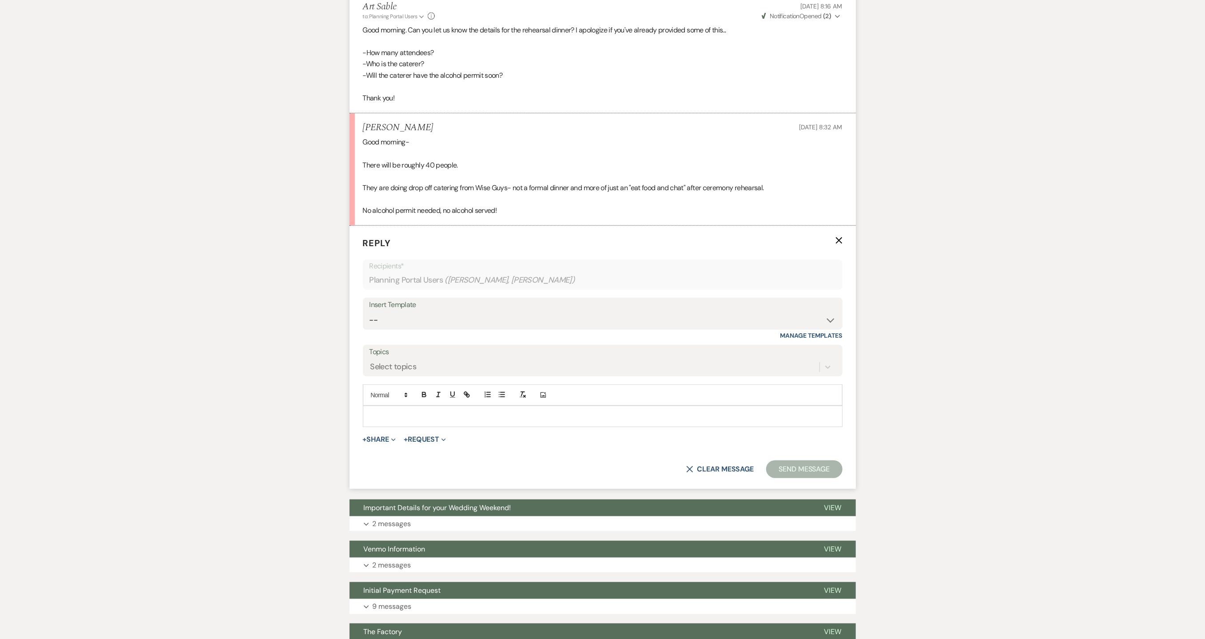
click at [453, 415] on p at bounding box center [602, 416] width 465 height 10
click at [780, 465] on button "Send Message" at bounding box center [804, 469] width 76 height 18
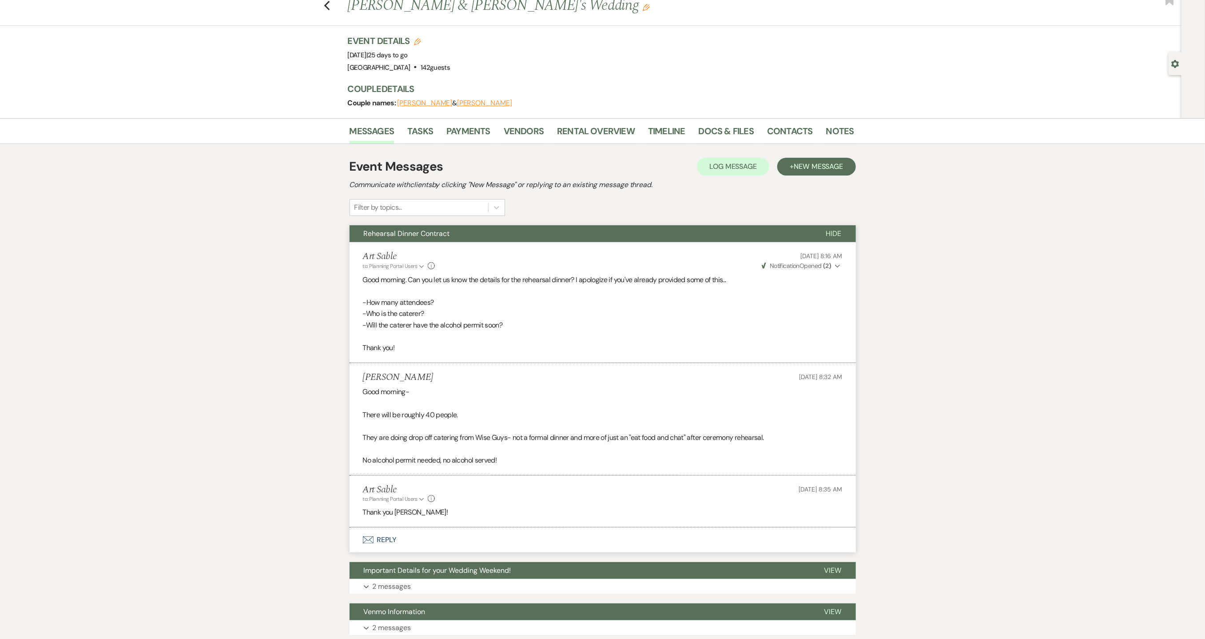
scroll to position [0, 0]
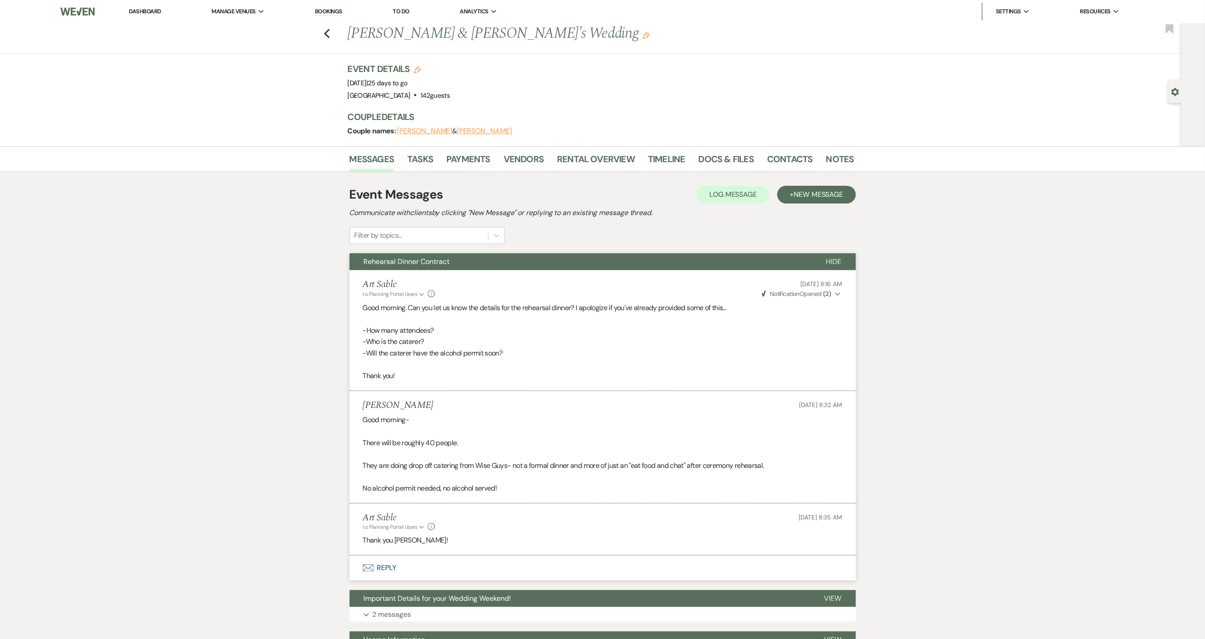
click at [147, 12] on link "Dashboard" at bounding box center [145, 12] width 32 height 8
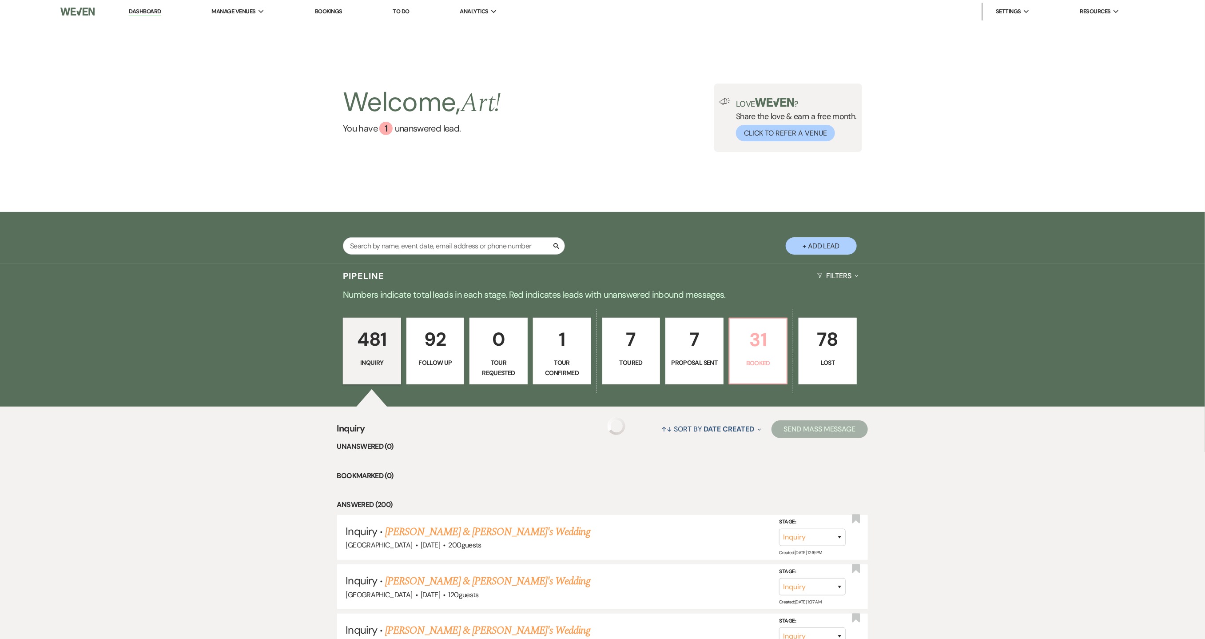
click at [775, 345] on p "31" at bounding box center [758, 340] width 47 height 30
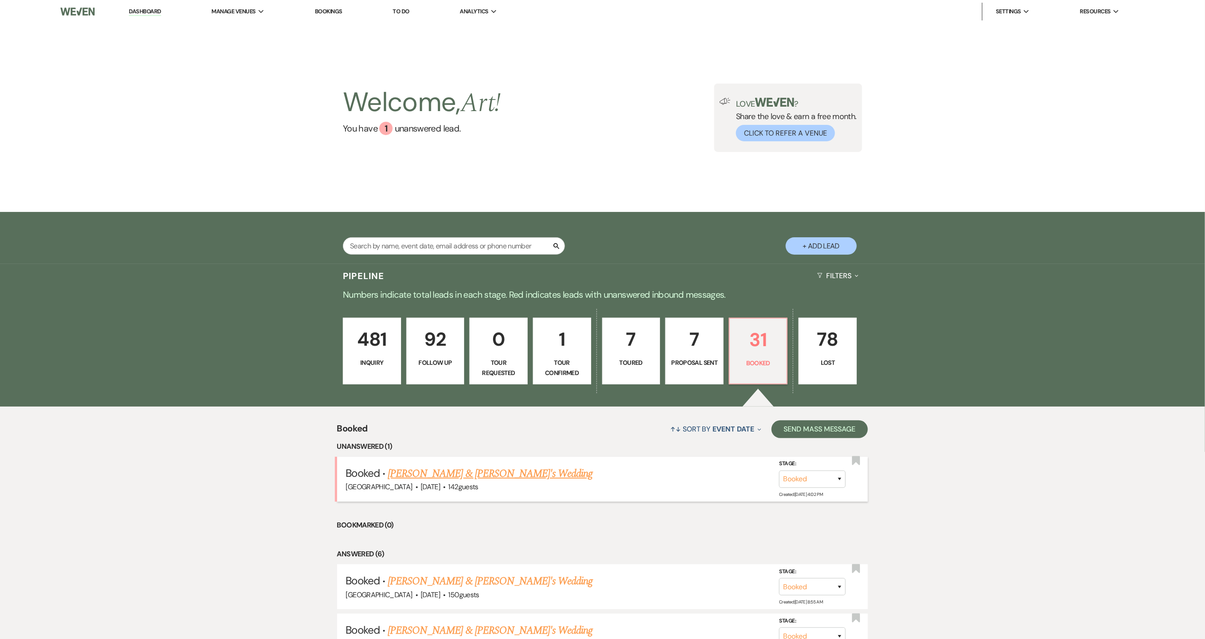
click at [459, 478] on link "[PERSON_NAME] & [PERSON_NAME]'s Wedding" at bounding box center [490, 473] width 205 height 16
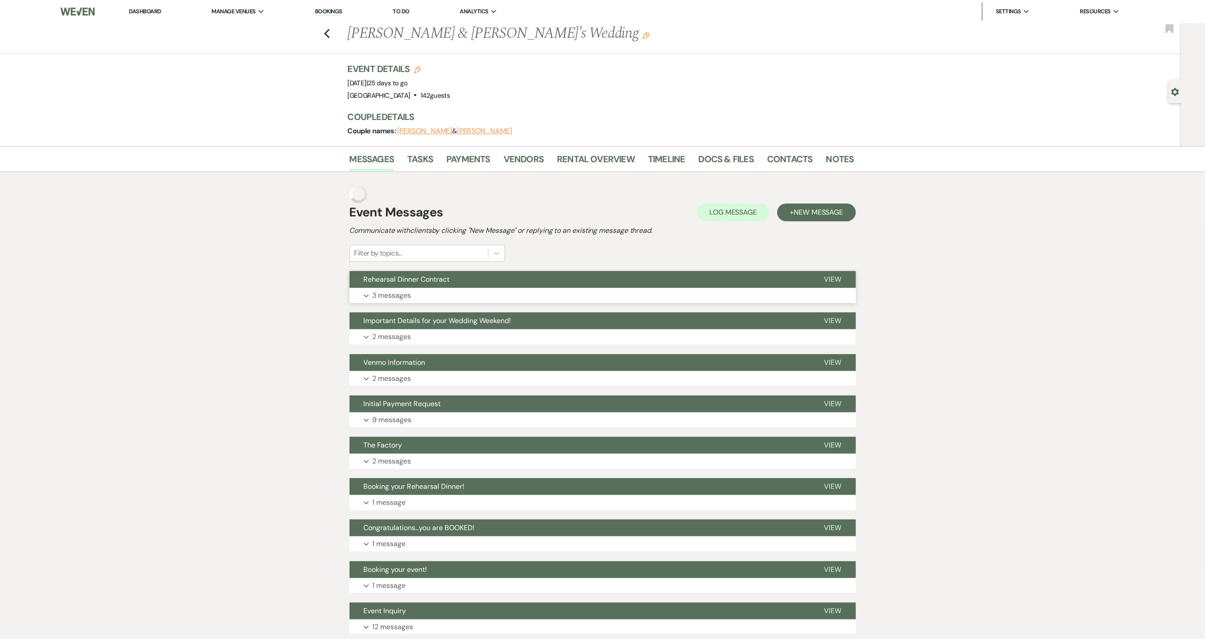
click at [429, 295] on button "Expand 3 messages" at bounding box center [603, 295] width 506 height 15
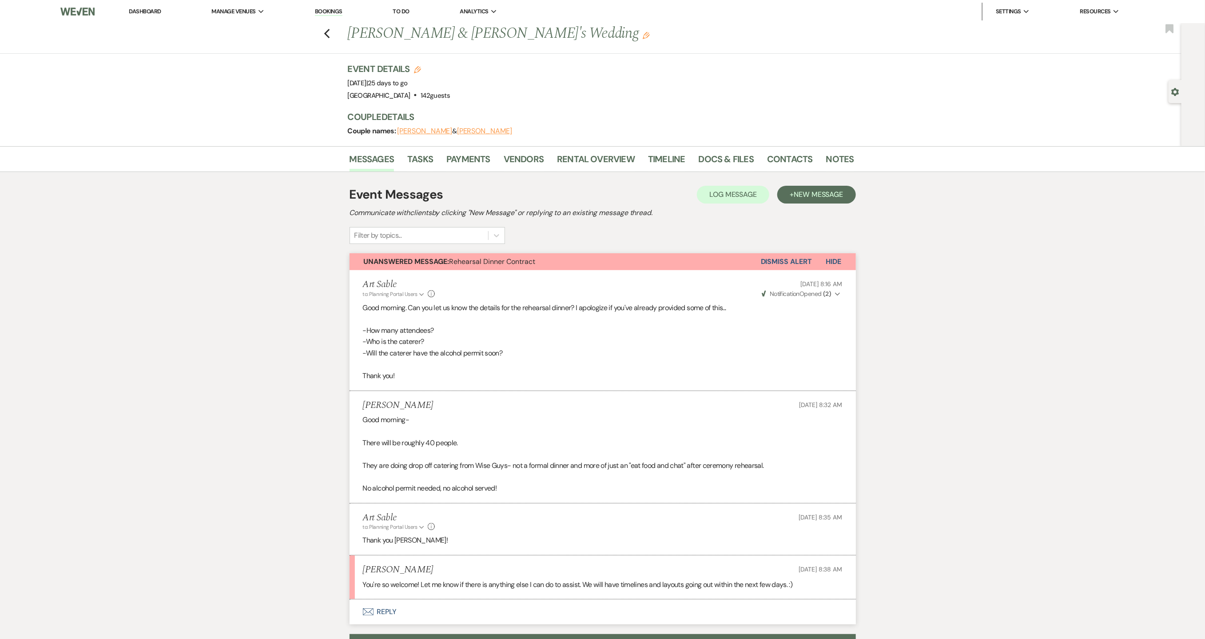
click at [797, 260] on button "Dismiss Alert" at bounding box center [786, 261] width 51 height 17
